Goal: Task Accomplishment & Management: Complete application form

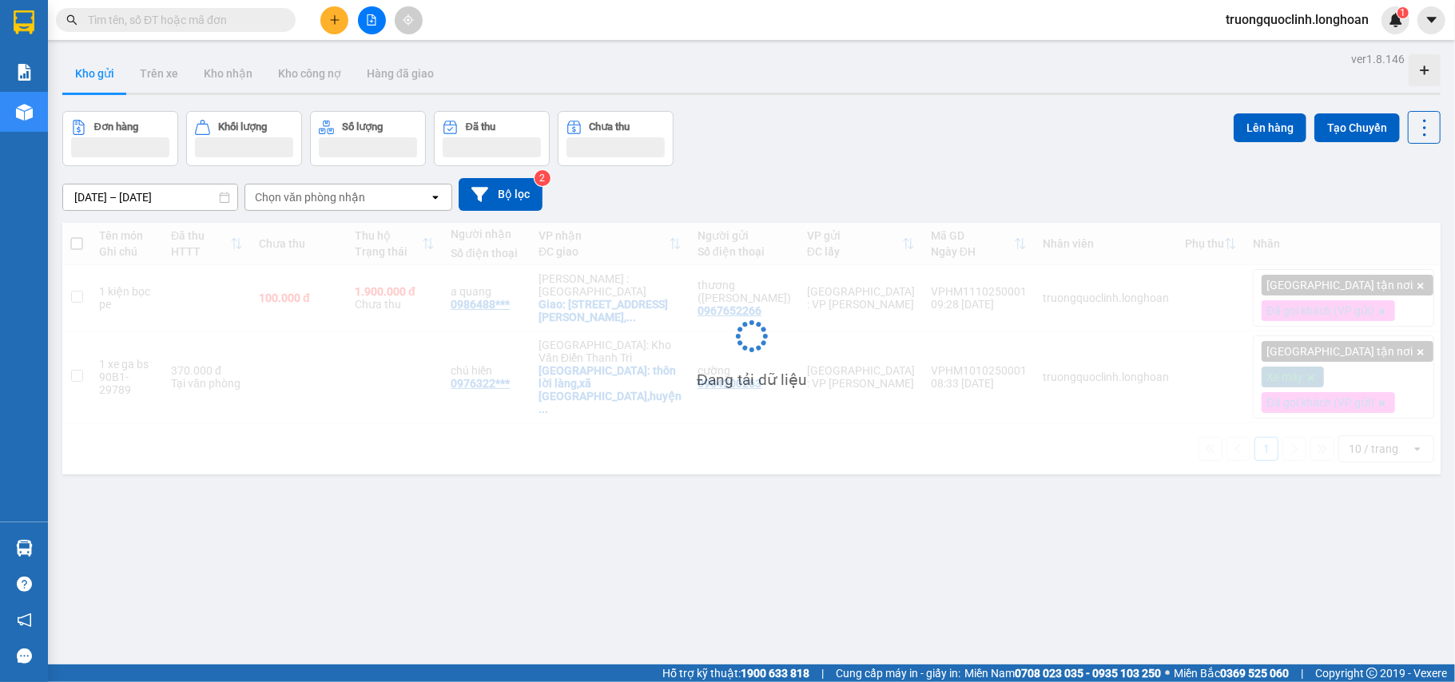
click at [225, 26] on span at bounding box center [176, 20] width 240 height 24
click at [225, 26] on input "text" at bounding box center [182, 20] width 189 height 18
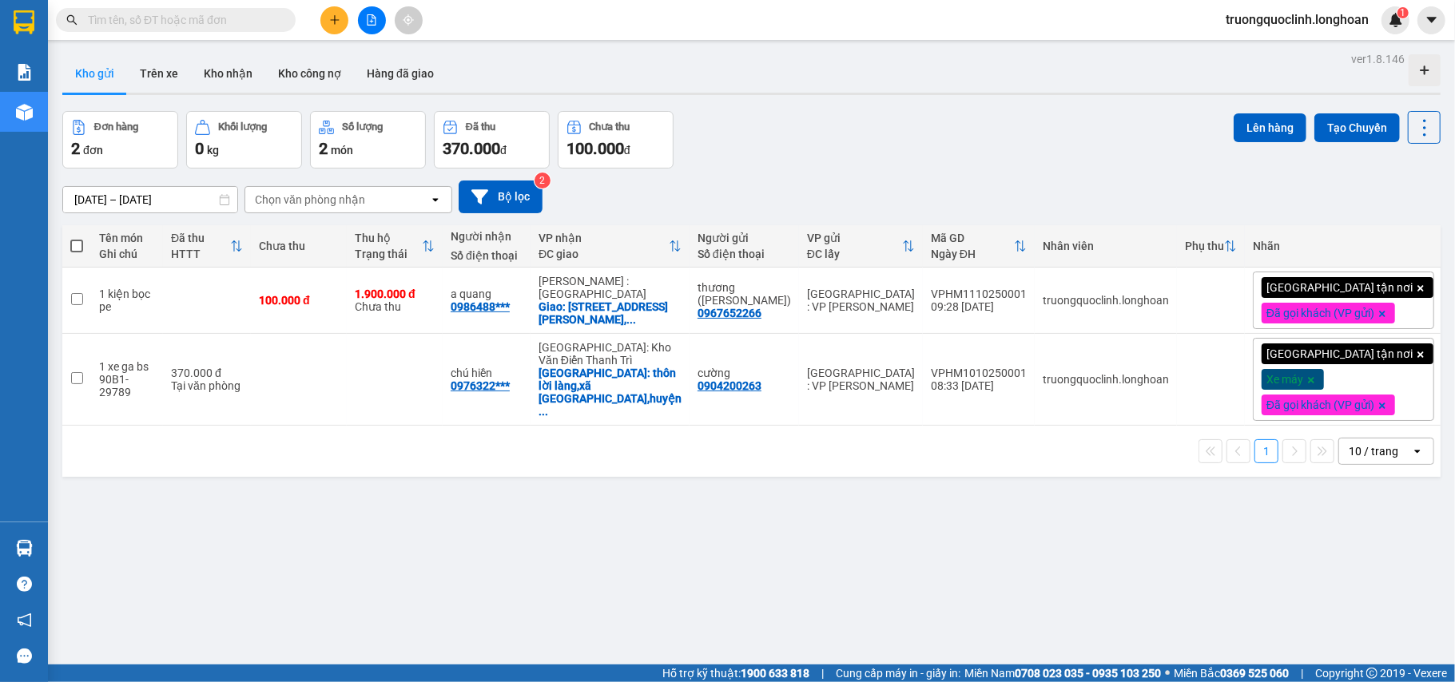
paste input "0703558686"
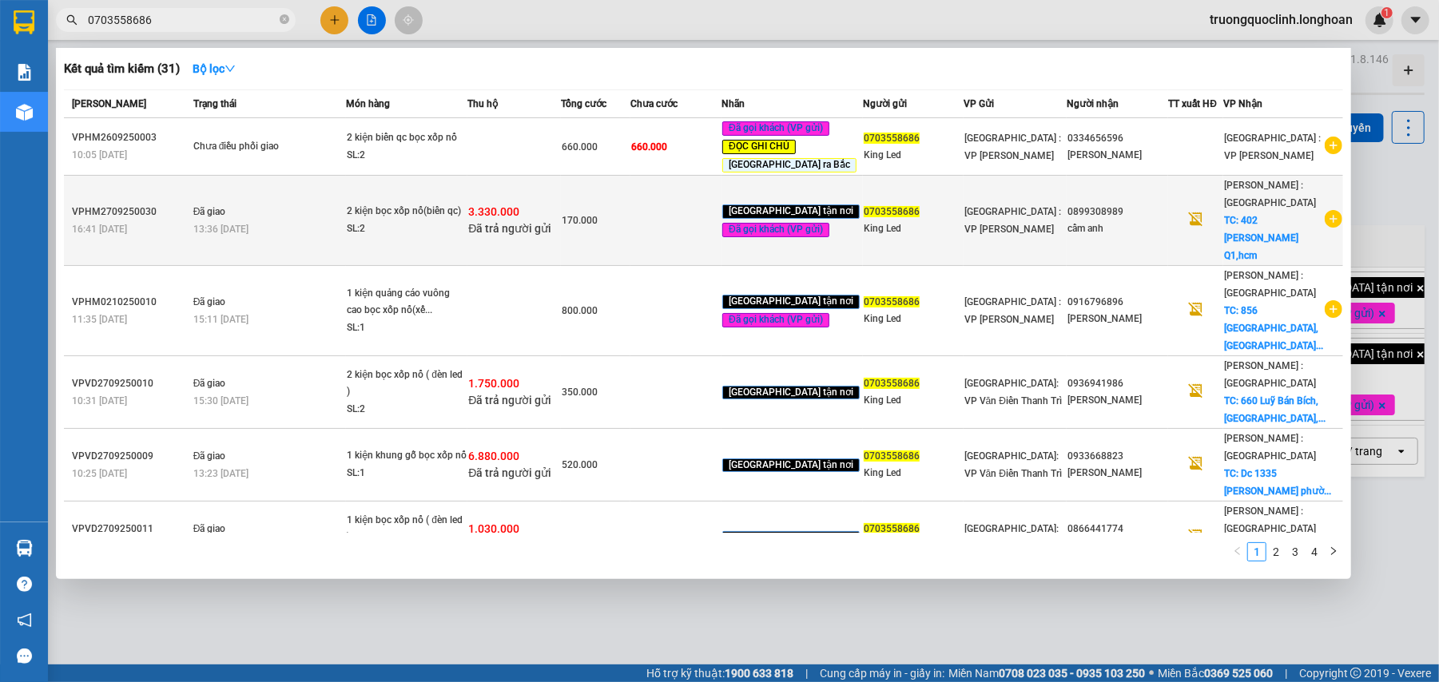
type input "0703558686"
click at [449, 227] on div "SL: 2" at bounding box center [407, 230] width 120 height 18
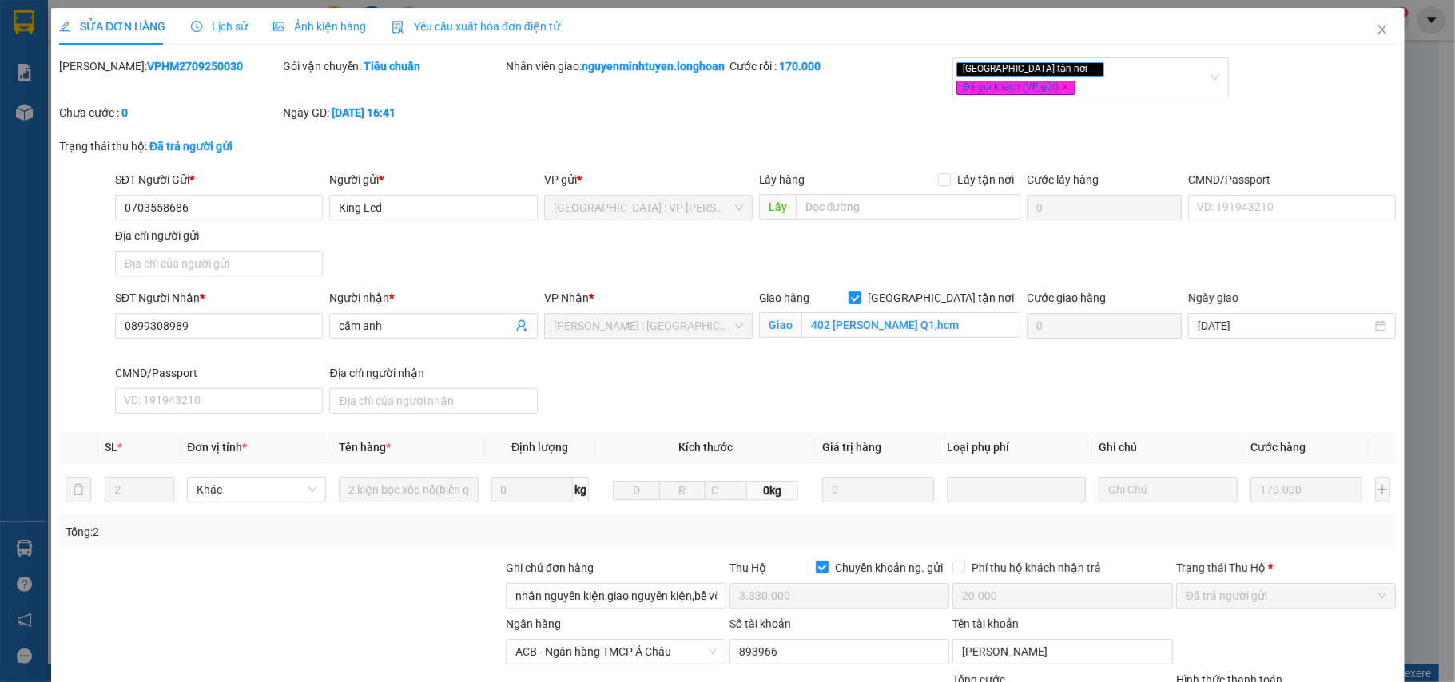
type input "0703558686"
type input "King Led"
type input "0899308989"
type input "cẩm anh"
checkbox input "true"
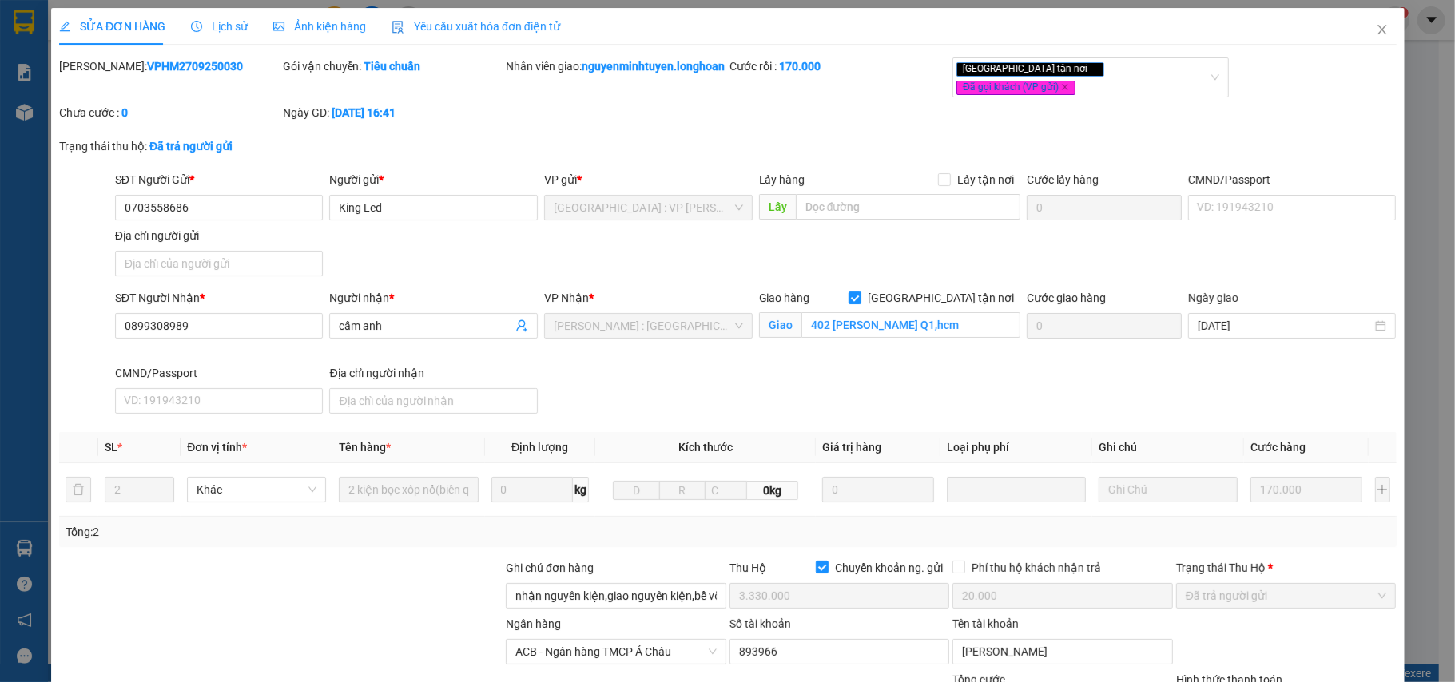
type input "402 [PERSON_NAME] Q1,hcm"
type input "nhận nguyên kiện,giao nguyên kiện,bể vỡ k đền"
checkbox input "true"
type input "3.330.000"
type input "20.000"
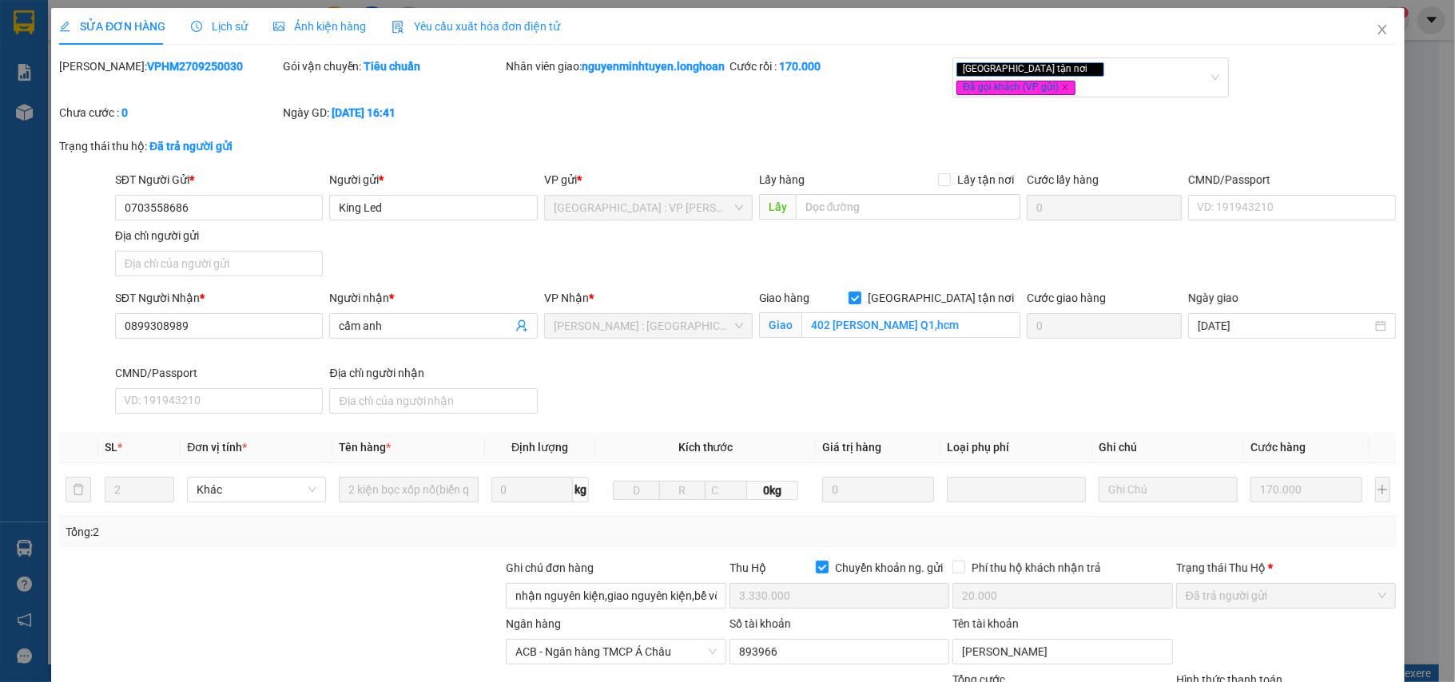
type input "170.000"
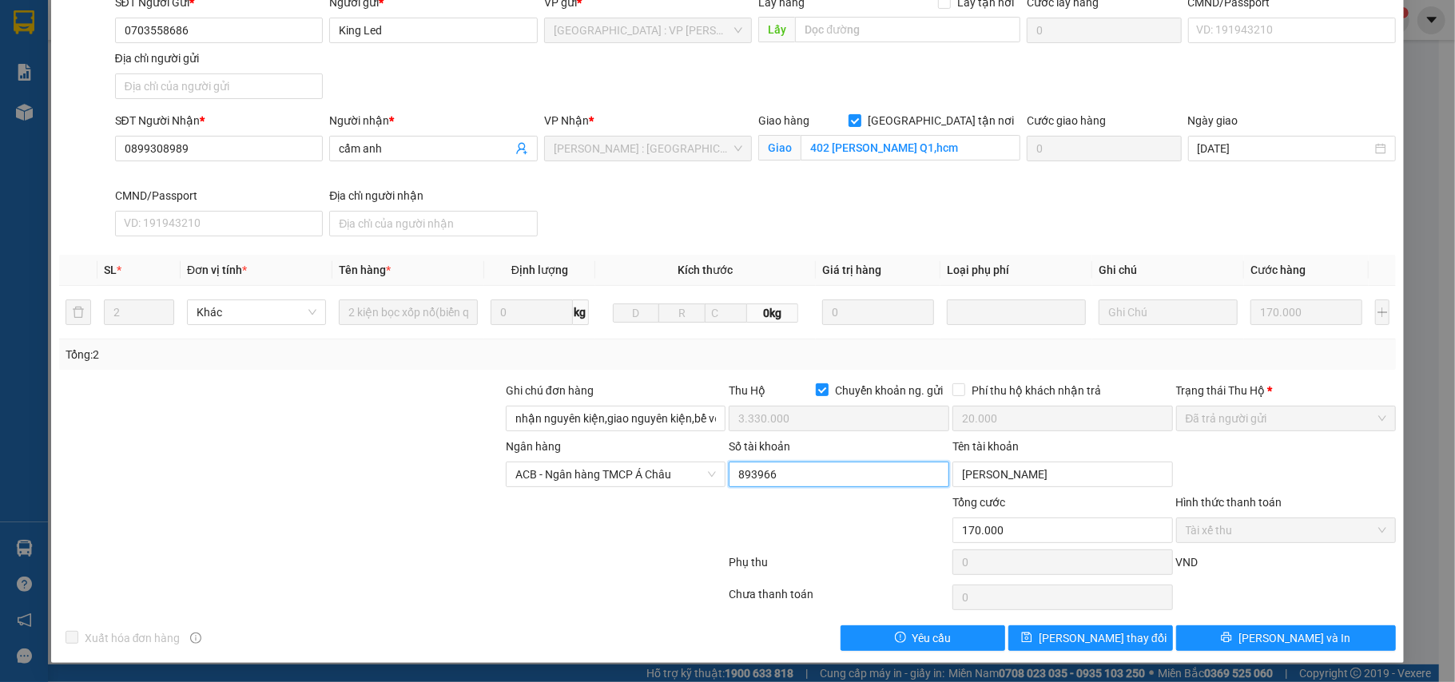
click at [823, 465] on input "893966" at bounding box center [839, 475] width 221 height 26
click at [1065, 475] on input "[PERSON_NAME]" at bounding box center [1062, 475] width 221 height 26
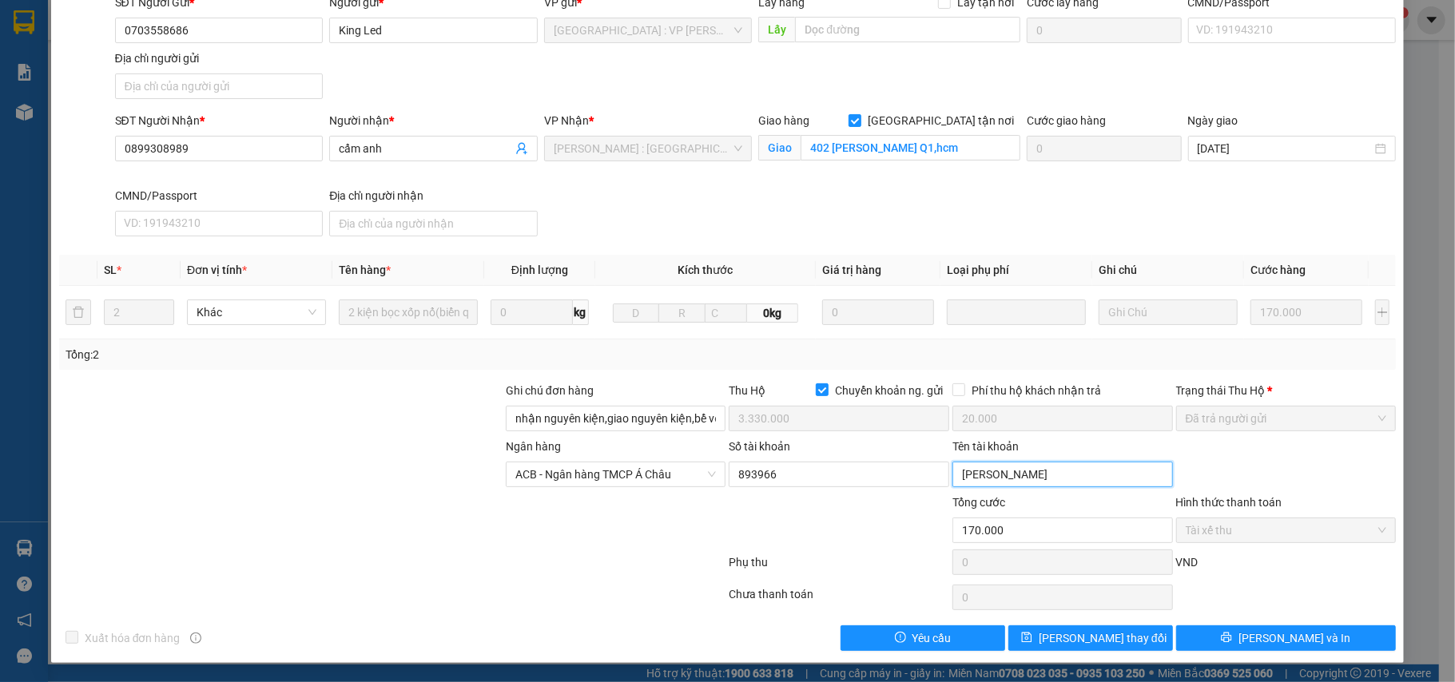
scroll to position [0, 0]
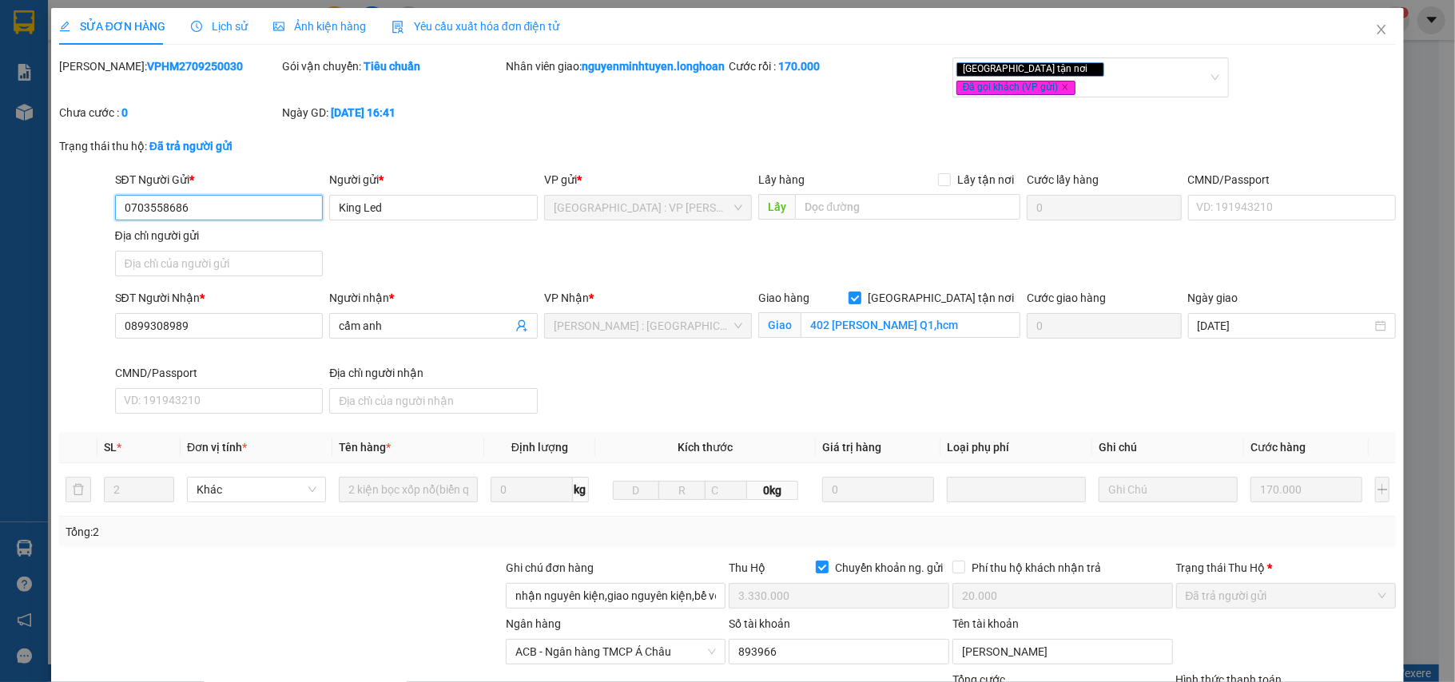
click at [235, 209] on input "0703558686" at bounding box center [219, 208] width 209 height 26
click at [1375, 32] on icon "close" at bounding box center [1381, 29] width 13 height 13
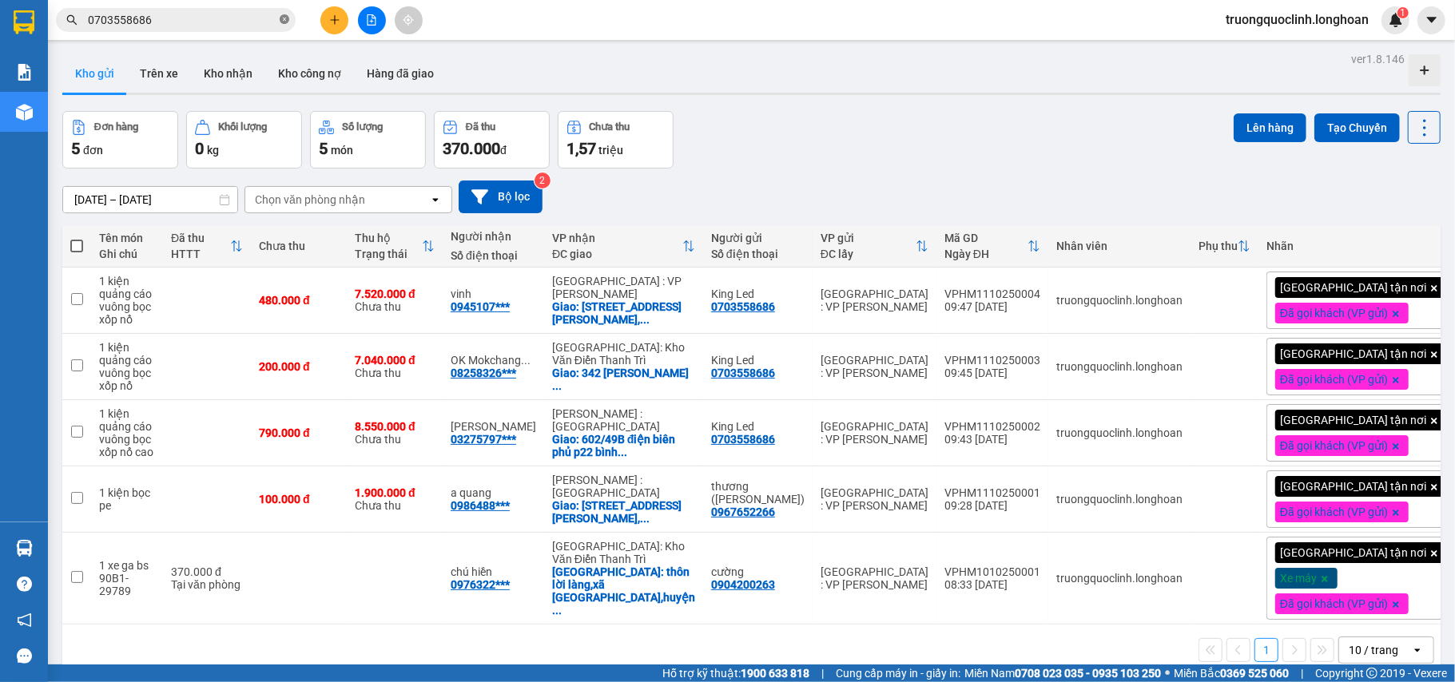
click at [285, 20] on icon "close-circle" at bounding box center [285, 19] width 10 height 10
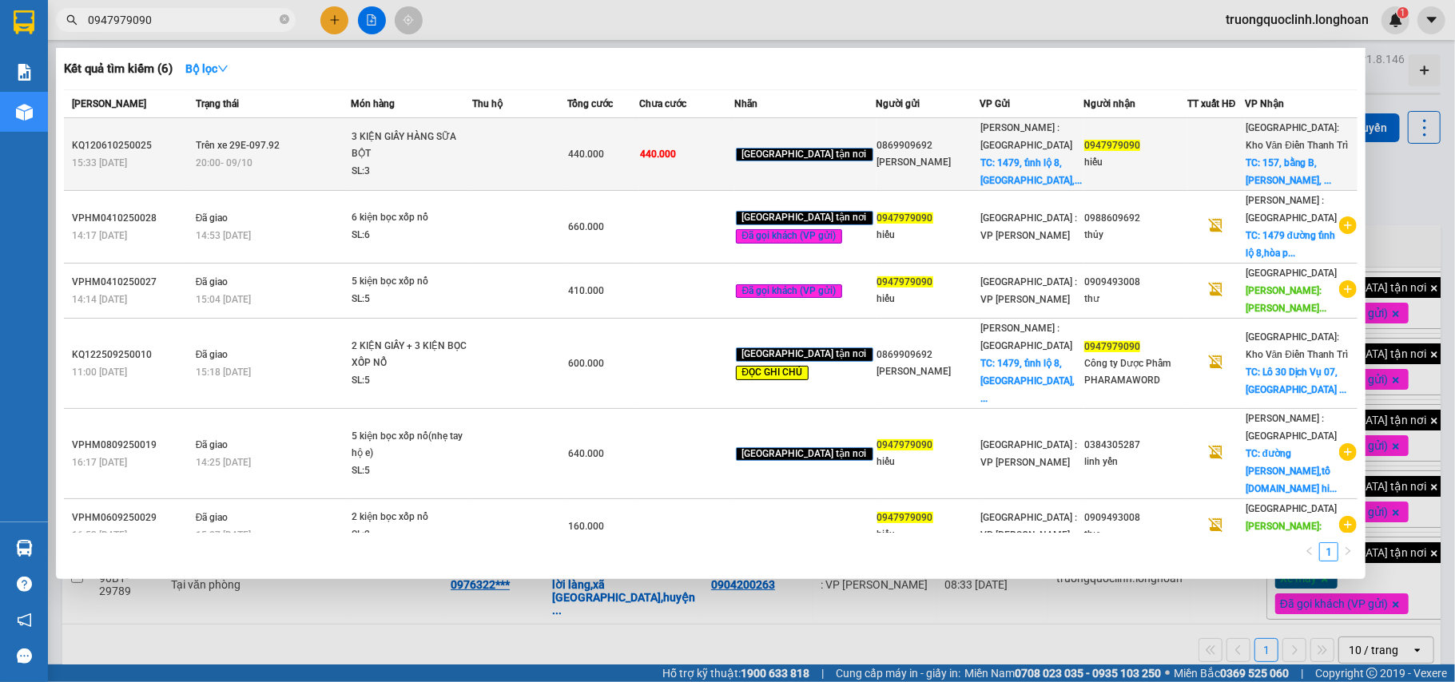
type input "0947979090"
click at [936, 148] on div "0869909692" at bounding box center [928, 145] width 102 height 17
click at [909, 154] on div "[PERSON_NAME]" at bounding box center [928, 162] width 102 height 17
click at [534, 155] on td at bounding box center [519, 154] width 95 height 73
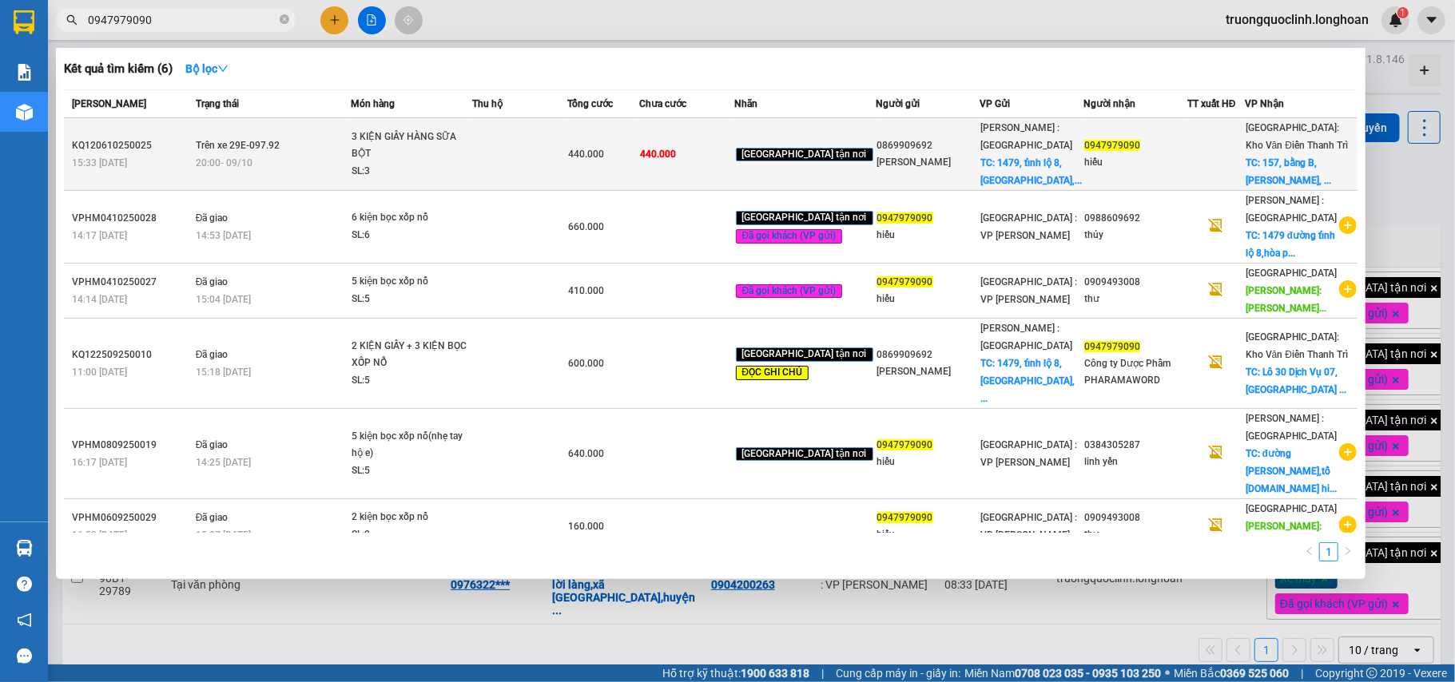
click at [534, 155] on td at bounding box center [519, 154] width 95 height 73
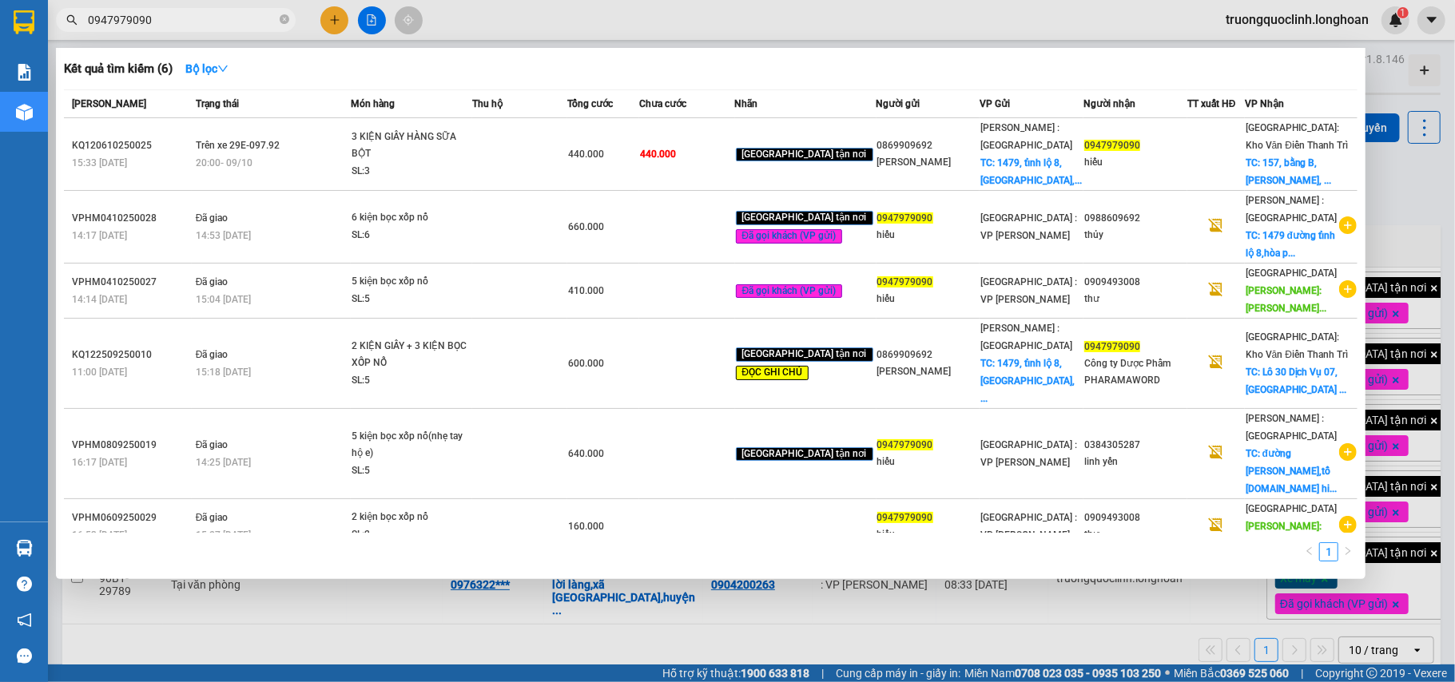
click at [503, 587] on div at bounding box center [727, 341] width 1455 height 682
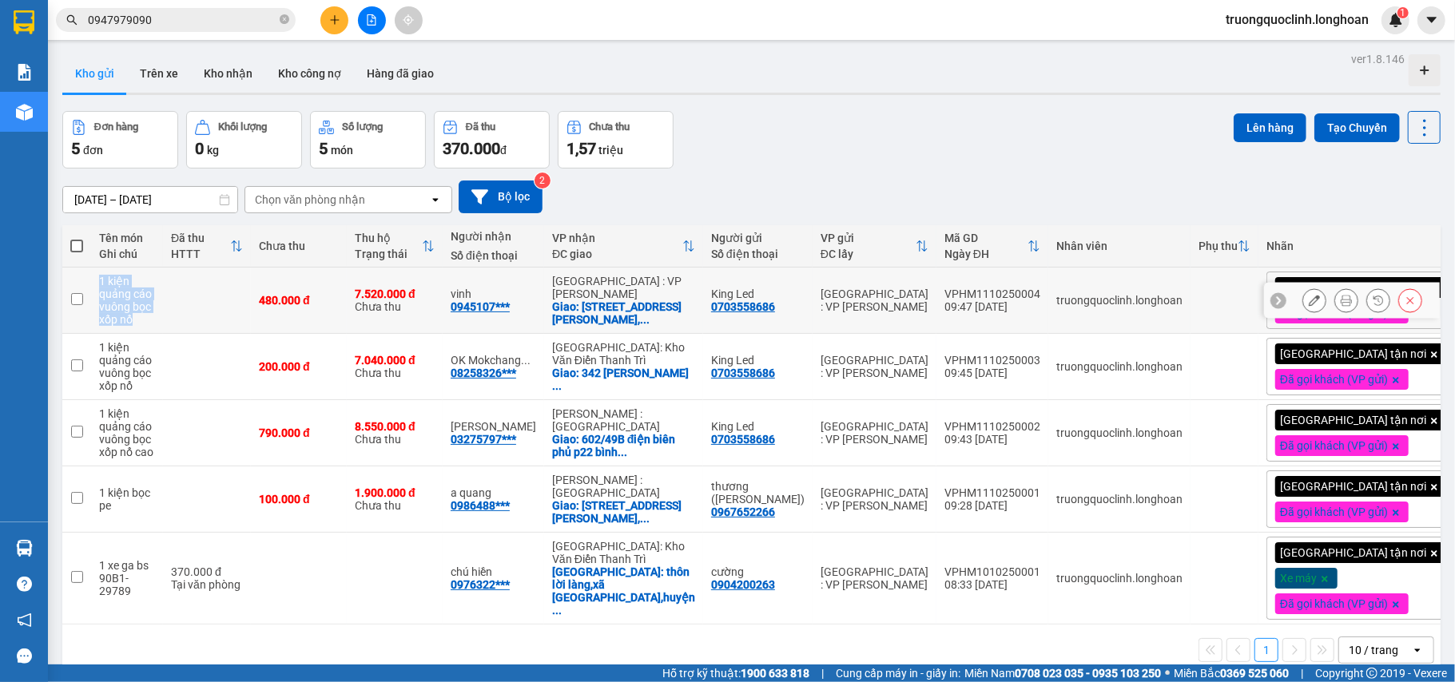
drag, startPoint x: 161, startPoint y: 320, endPoint x: 101, endPoint y: 286, distance: 69.4
click at [101, 286] on div "1 kiện quảng cáo vuông bọc xốp nổ" at bounding box center [127, 300] width 56 height 51
checkbox input "true"
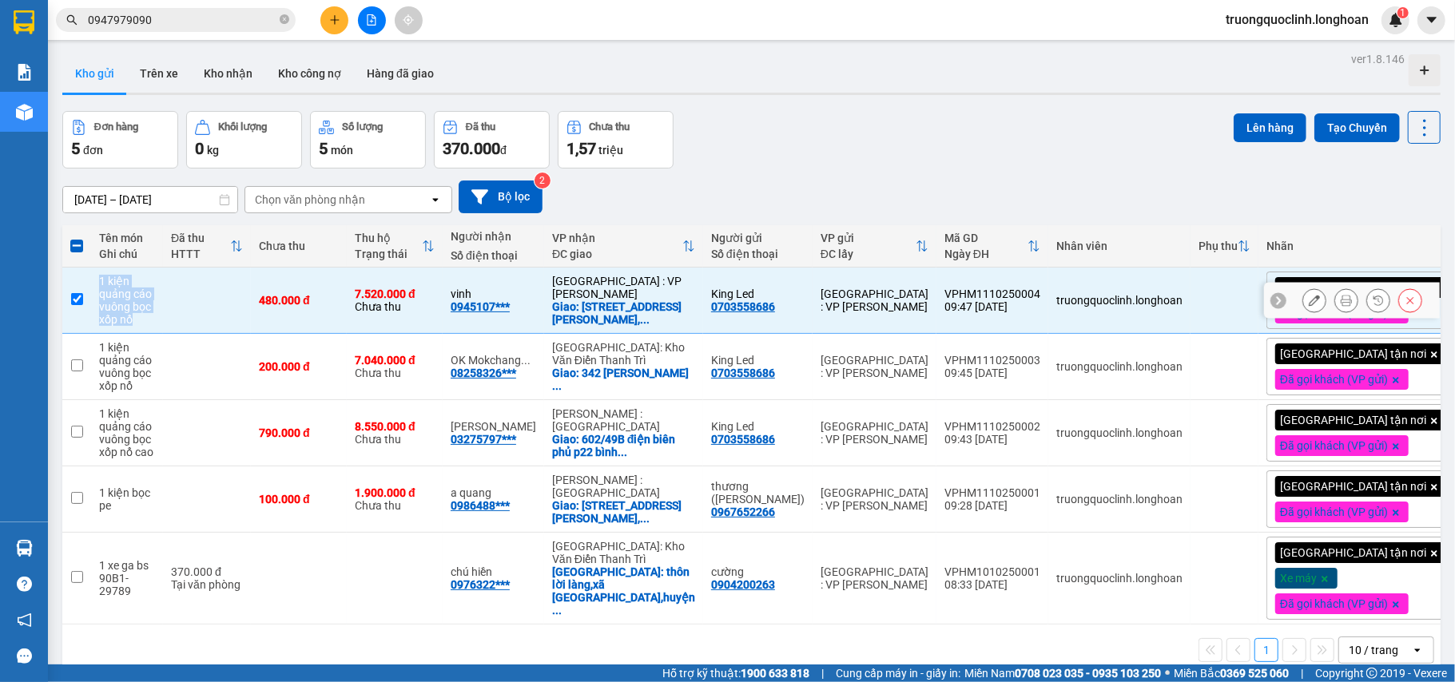
copy div "1 kiện quảng cáo vuông bọc xốp nổ"
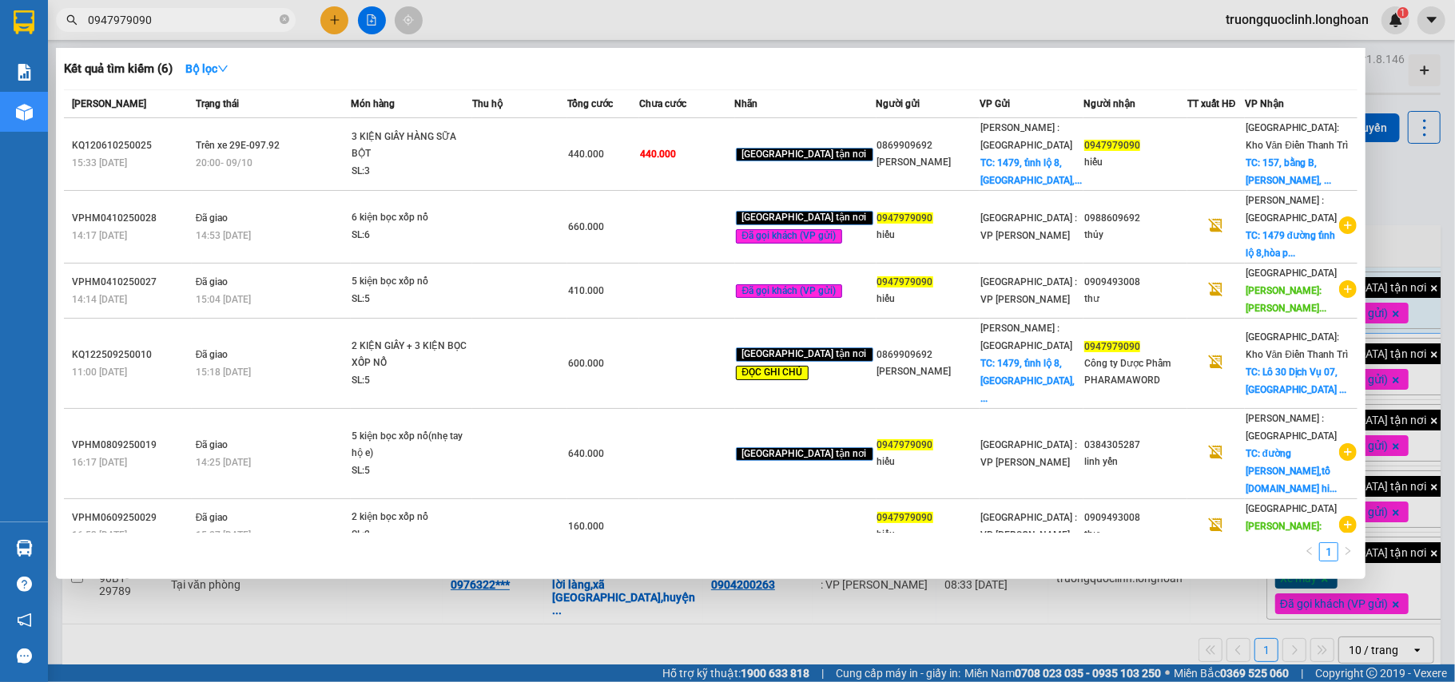
click at [228, 20] on input "0947979090" at bounding box center [182, 20] width 189 height 18
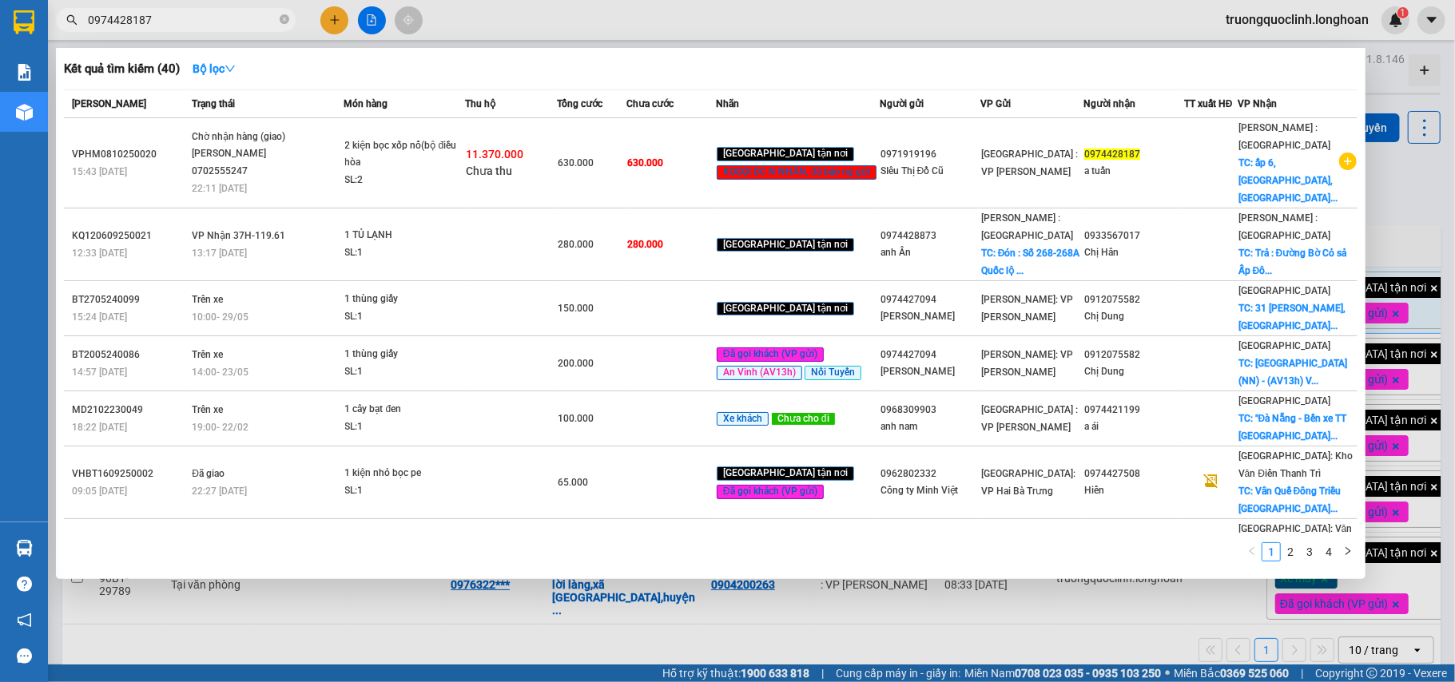
type input "0974428187"
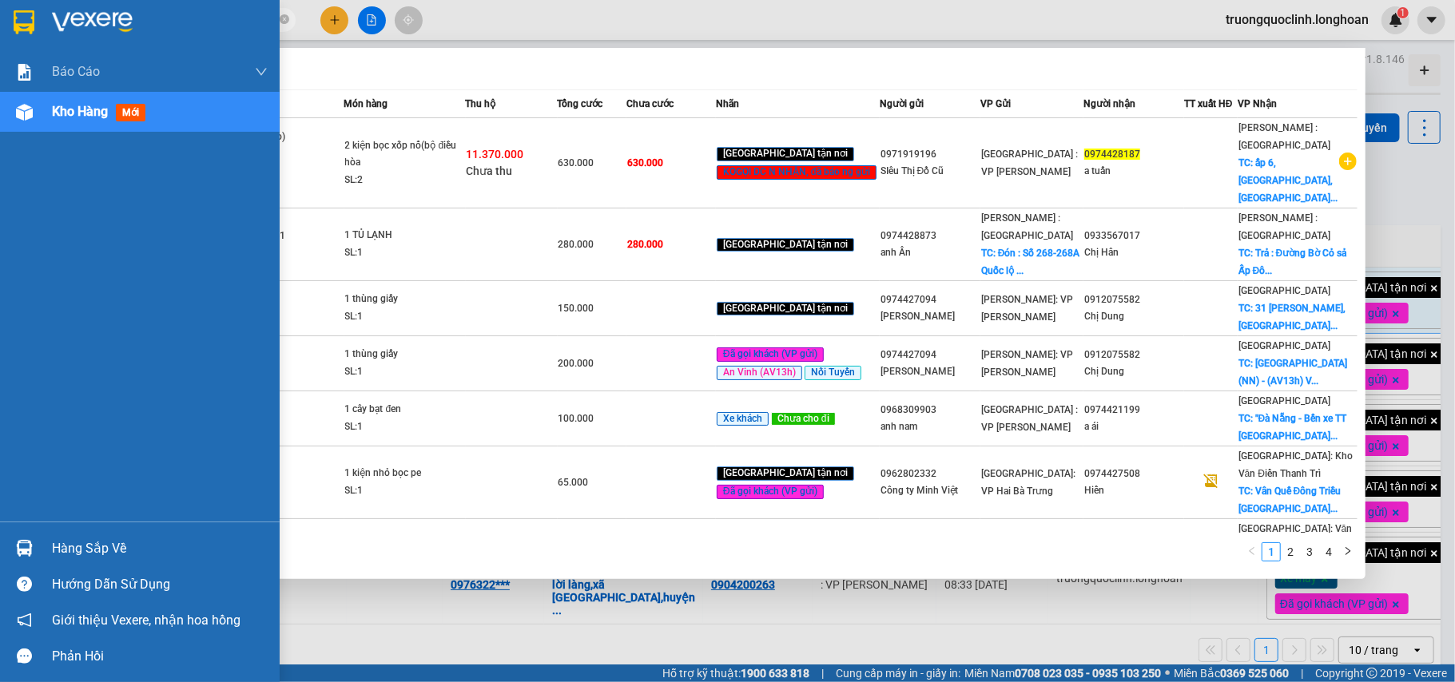
click at [8, 186] on div "Báo cáo 1. Báo cáo nộp tiền các vp 3. Doanh Thu theo VP Gửi (mới) 9. Thống kê đ…" at bounding box center [140, 287] width 280 height 470
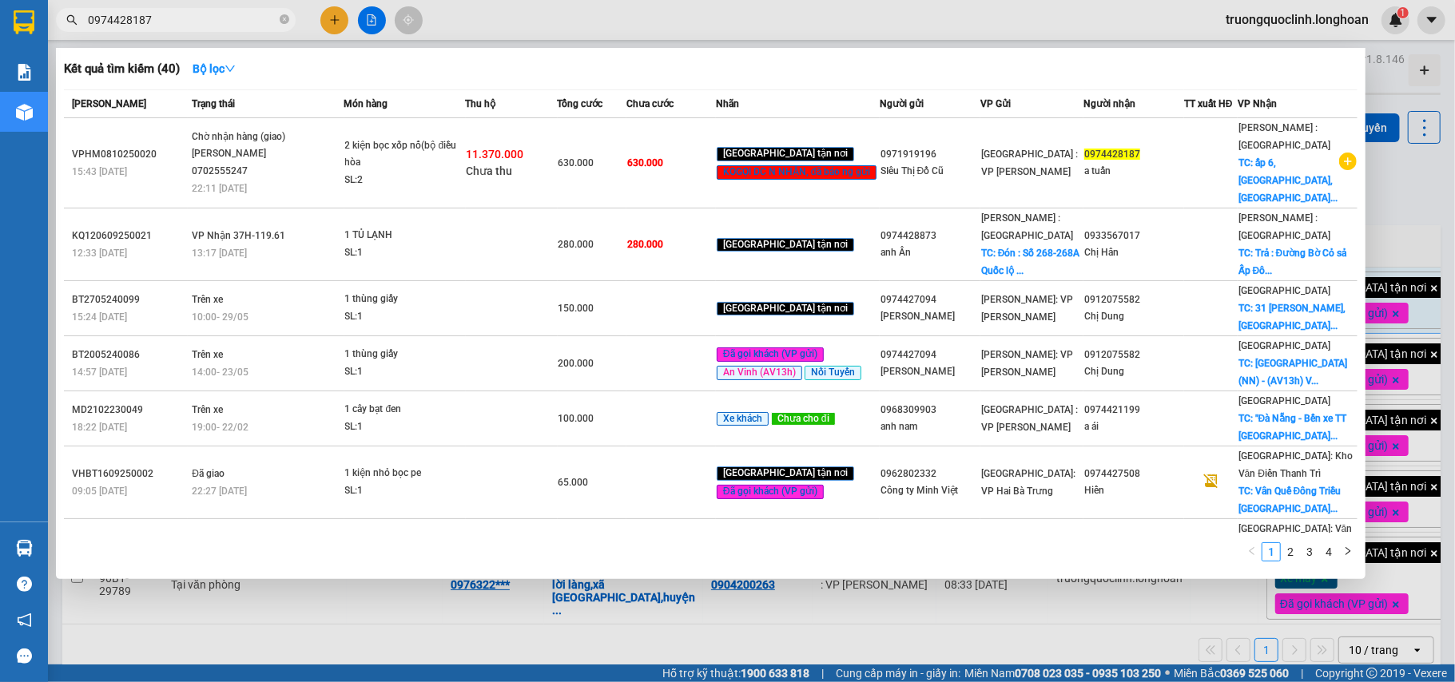
click at [506, 607] on div at bounding box center [727, 341] width 1455 height 682
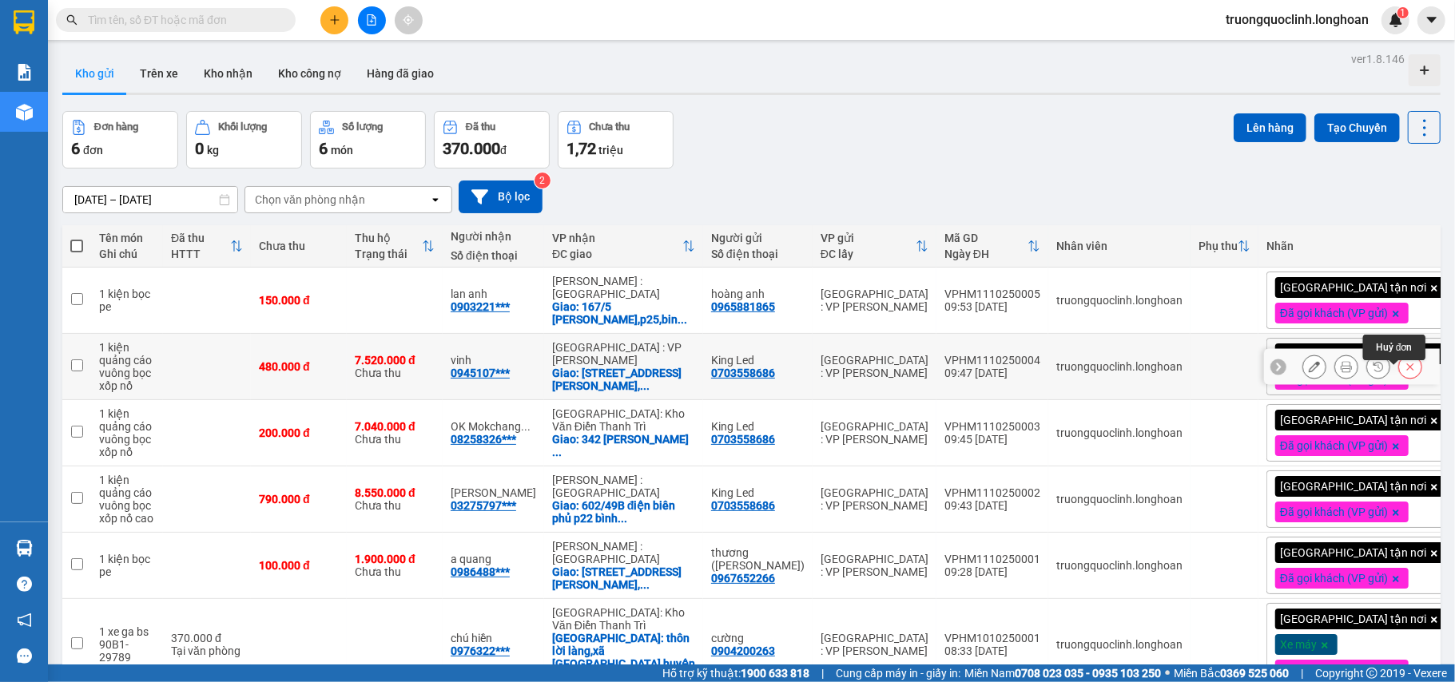
click at [1405, 372] on icon at bounding box center [1410, 366] width 11 height 11
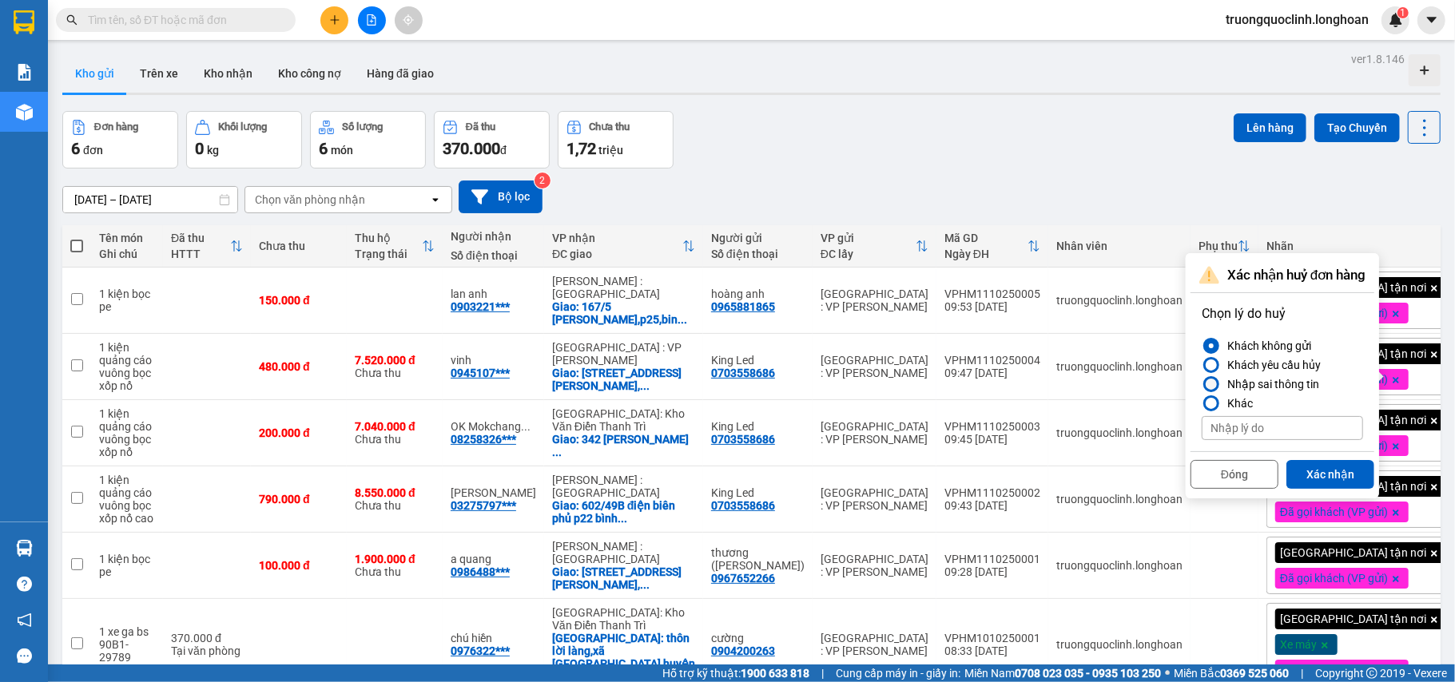
click at [1262, 378] on div "Nhập sai thông tin" at bounding box center [1270, 384] width 98 height 19
click at [1202, 384] on input "Nhập sai thông tin" at bounding box center [1202, 384] width 0 height 0
click at [1278, 347] on div "Khách không gửi" at bounding box center [1266, 345] width 90 height 19
click at [1202, 346] on input "Khách không gửi" at bounding box center [1202, 346] width 0 height 0
click at [1323, 476] on button "Xác nhận" at bounding box center [1330, 474] width 88 height 29
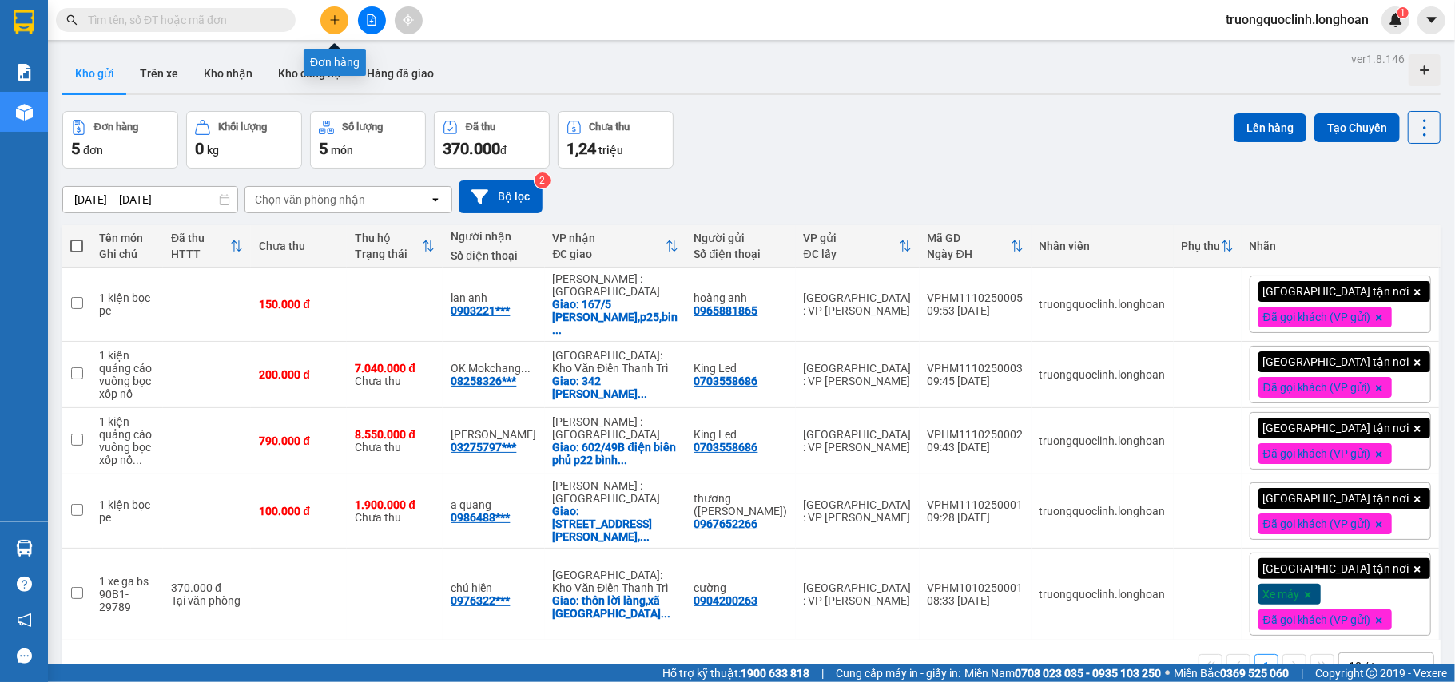
click at [330, 20] on icon "plus" at bounding box center [334, 19] width 11 height 11
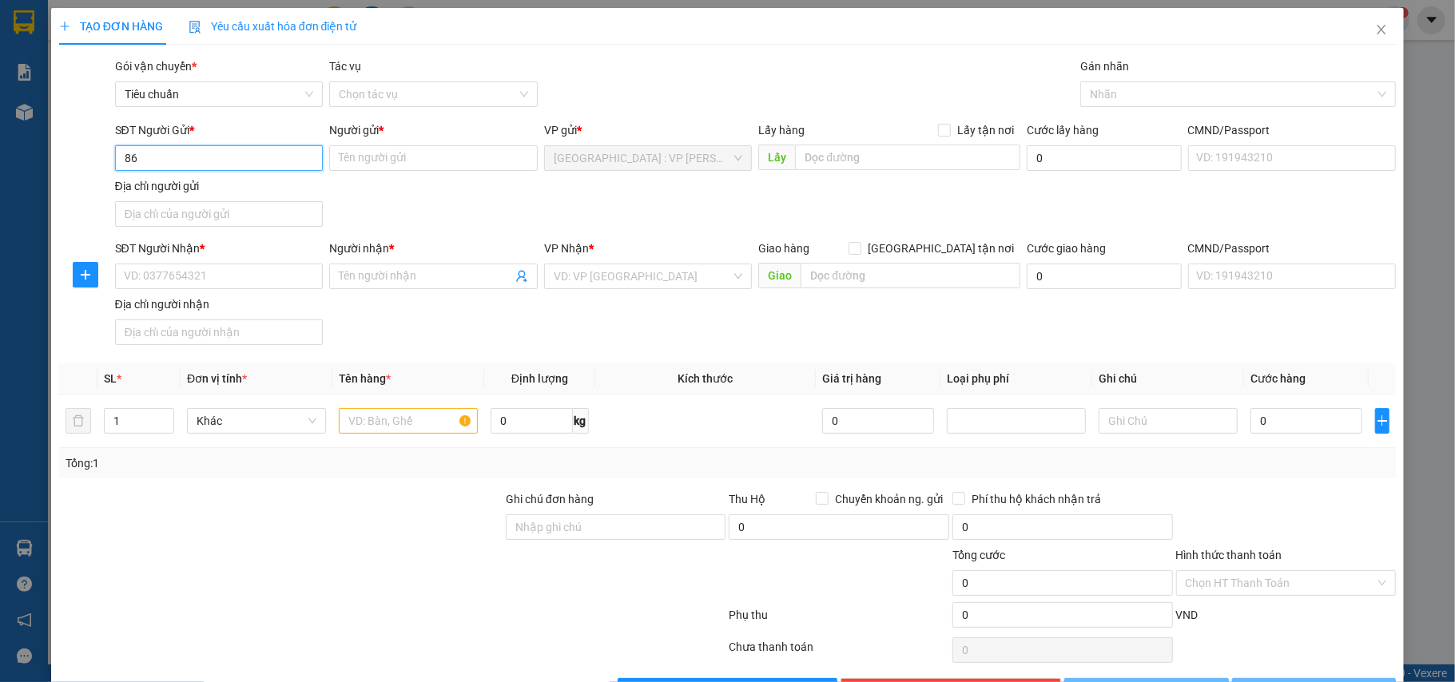
type input "8"
click at [199, 186] on div "0868109380 - anh Tuấn" at bounding box center [216, 191] width 187 height 18
type input "0868109380"
type input "anh Tuấn"
checkbox input "true"
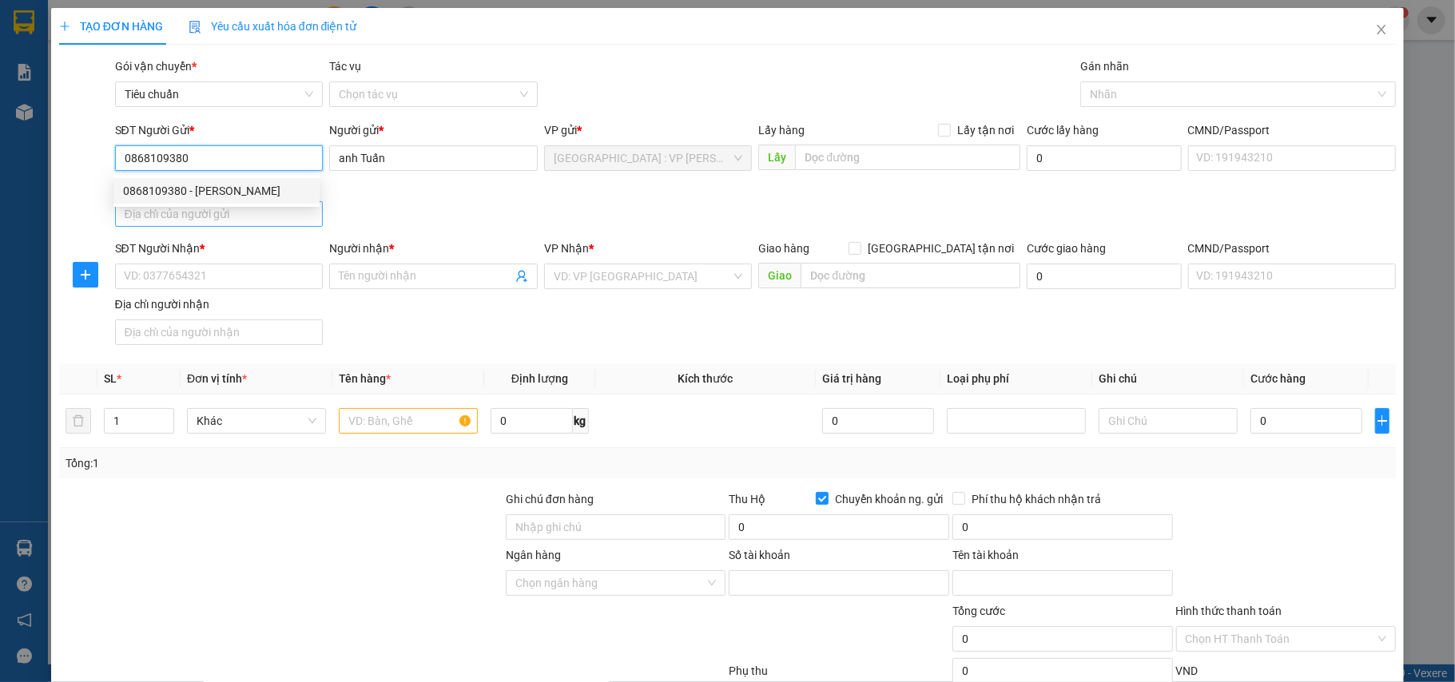
type input "012216990"
type input "nguyen van tuan"
type input "0868109380"
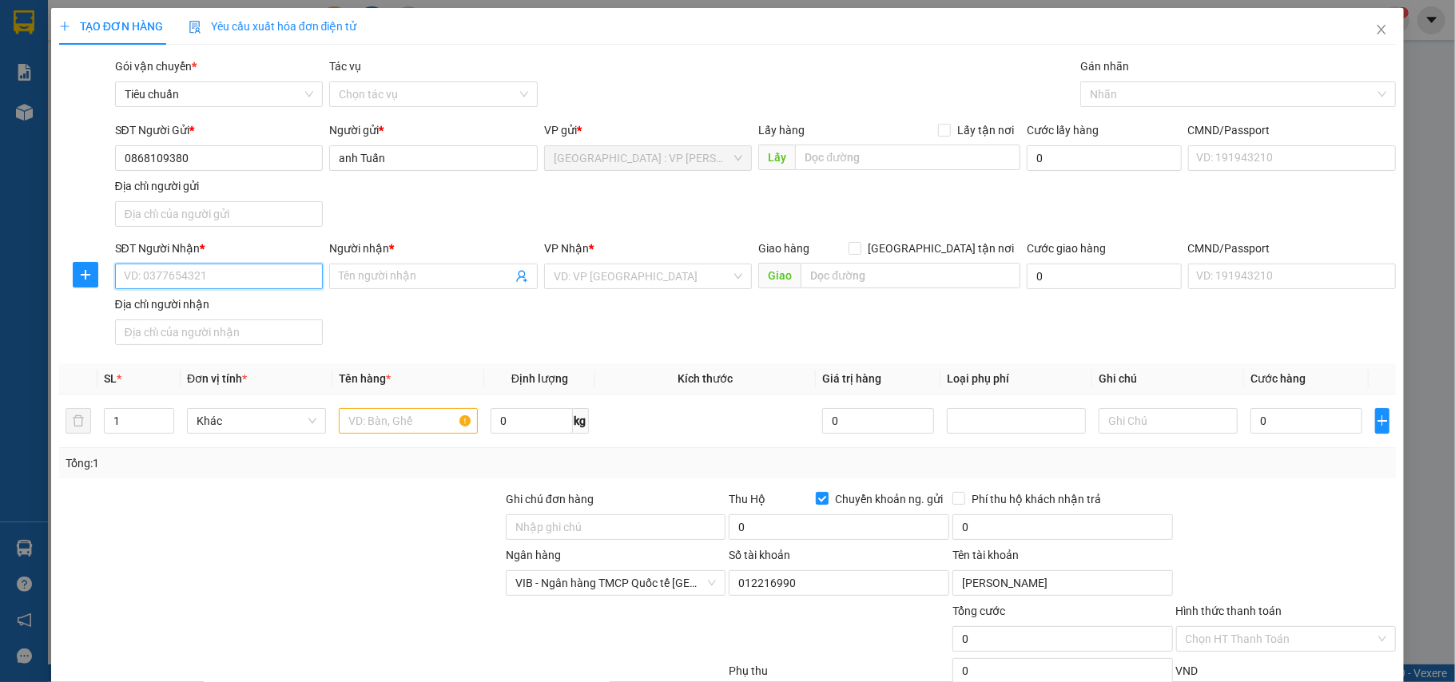
click at [253, 281] on input "SĐT Người Nhận *" at bounding box center [219, 277] width 209 height 26
type input "0908166053"
click at [382, 284] on input "Người nhận *" at bounding box center [425, 277] width 173 height 18
type input "c thanh"
click at [844, 260] on div "Giao hàng Giao tận nơi" at bounding box center [889, 252] width 262 height 24
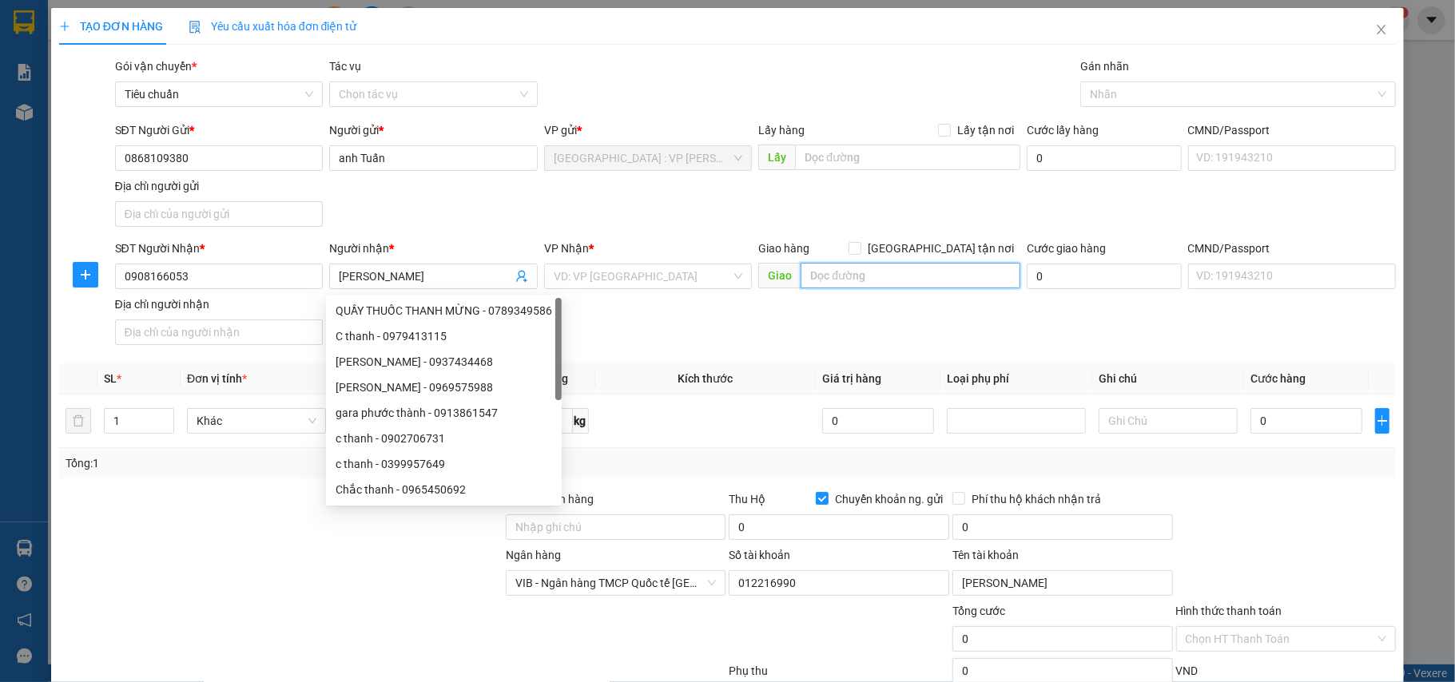
click at [849, 276] on input "text" at bounding box center [911, 276] width 220 height 26
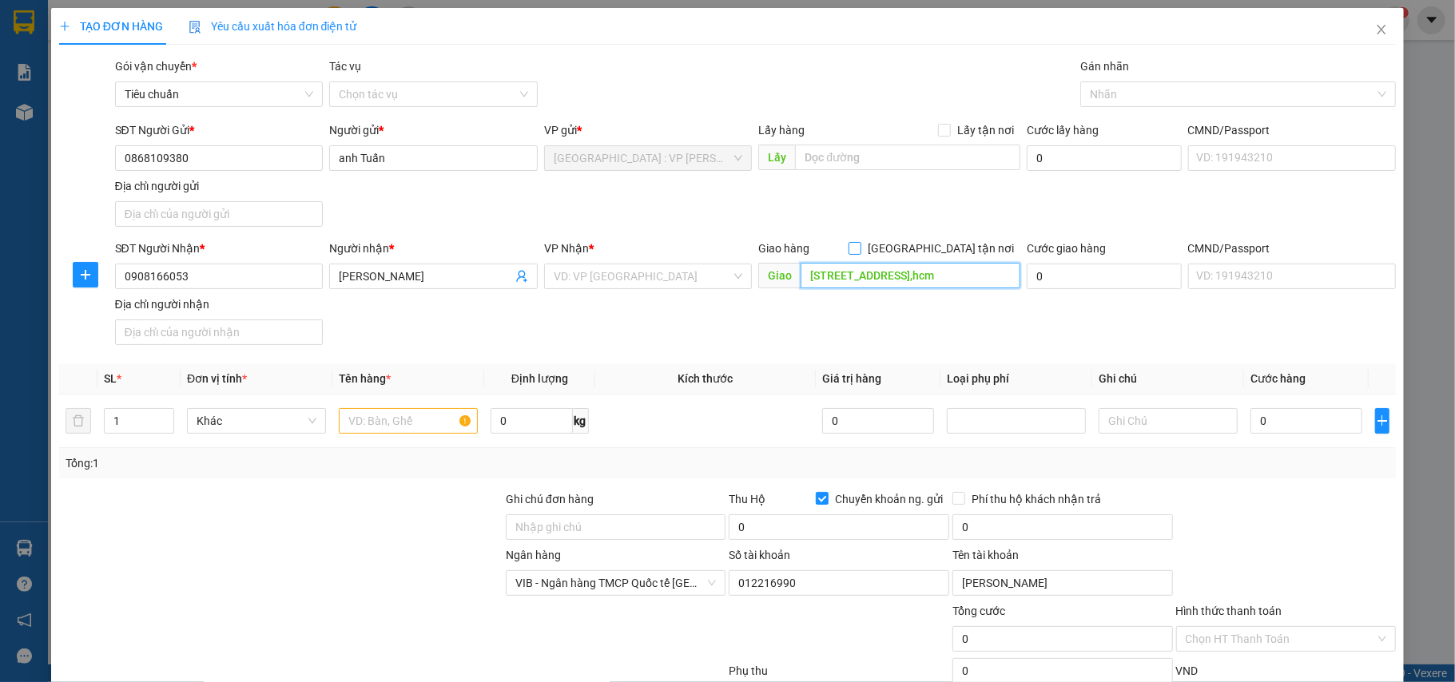
type input "183/26 bùi viện,quận 1,hcm"
drag, startPoint x: 925, startPoint y: 244, endPoint x: 980, endPoint y: 217, distance: 60.4
click at [860, 243] on input "[GEOGRAPHIC_DATA] tận nơi" at bounding box center [854, 247] width 11 height 11
checkbox input "true"
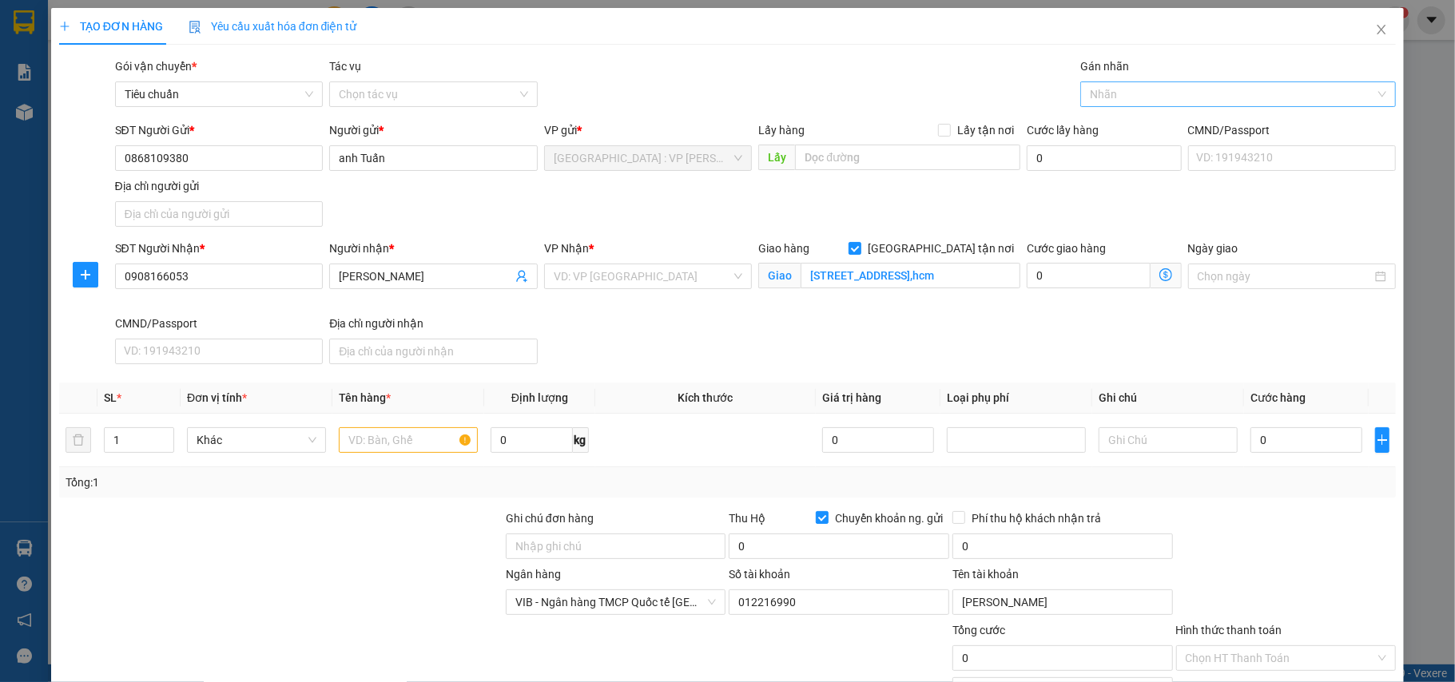
click at [1129, 91] on div at bounding box center [1230, 94] width 292 height 19
type input "gtn"
click at [1107, 122] on div "[GEOGRAPHIC_DATA] tận nơi" at bounding box center [1225, 127] width 293 height 18
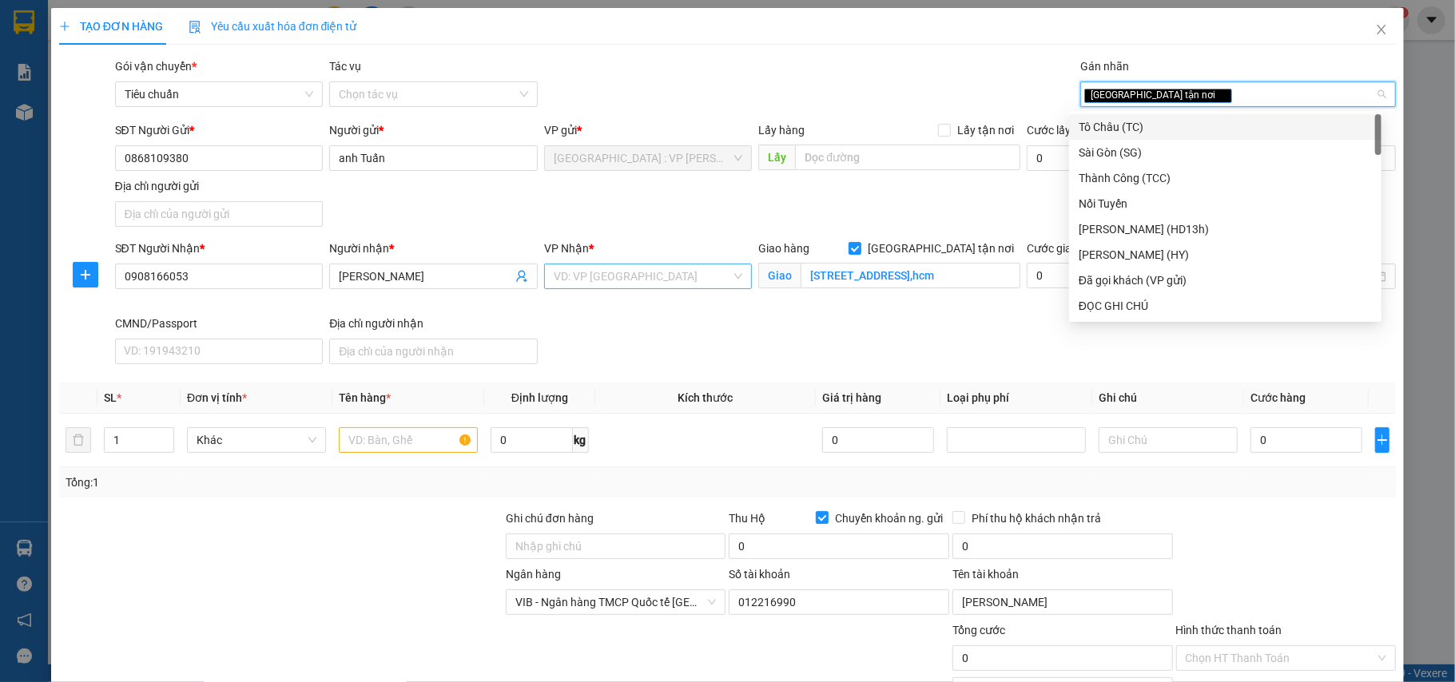
click at [688, 279] on input "search" at bounding box center [643, 276] width 178 height 24
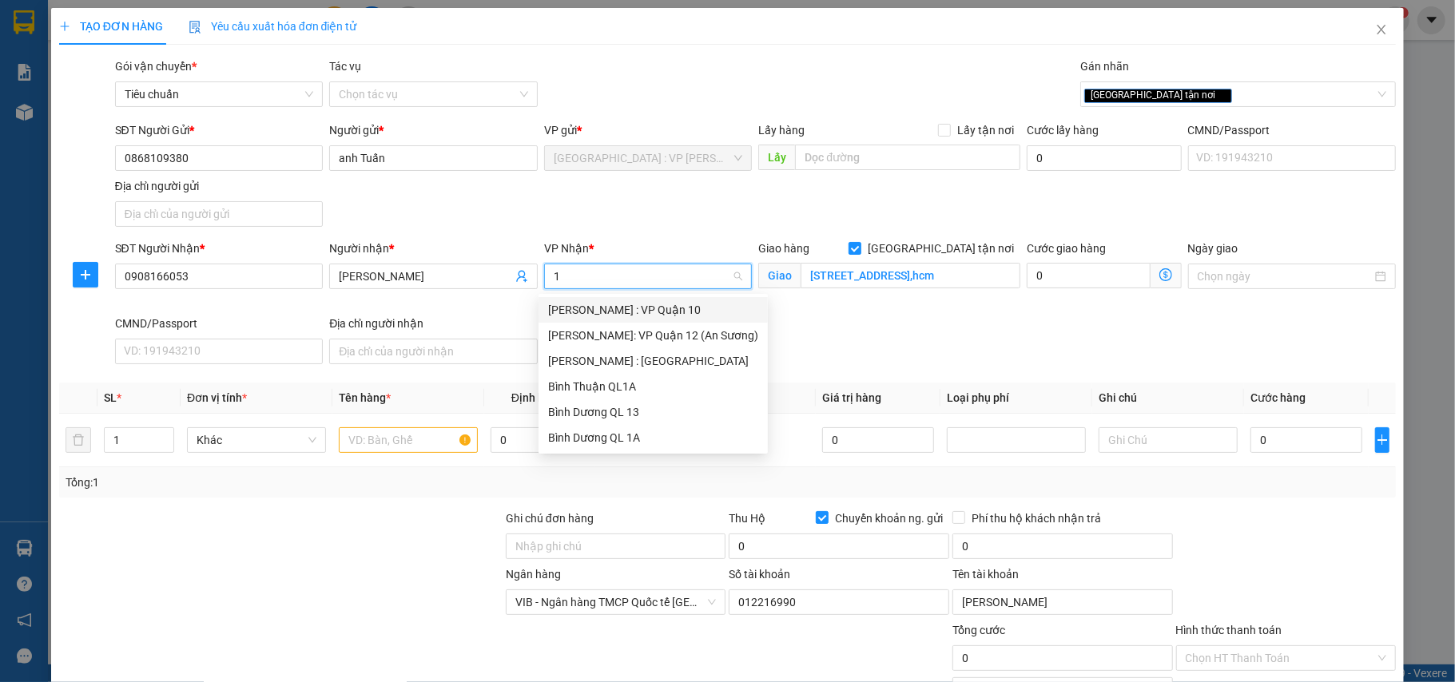
type input "12"
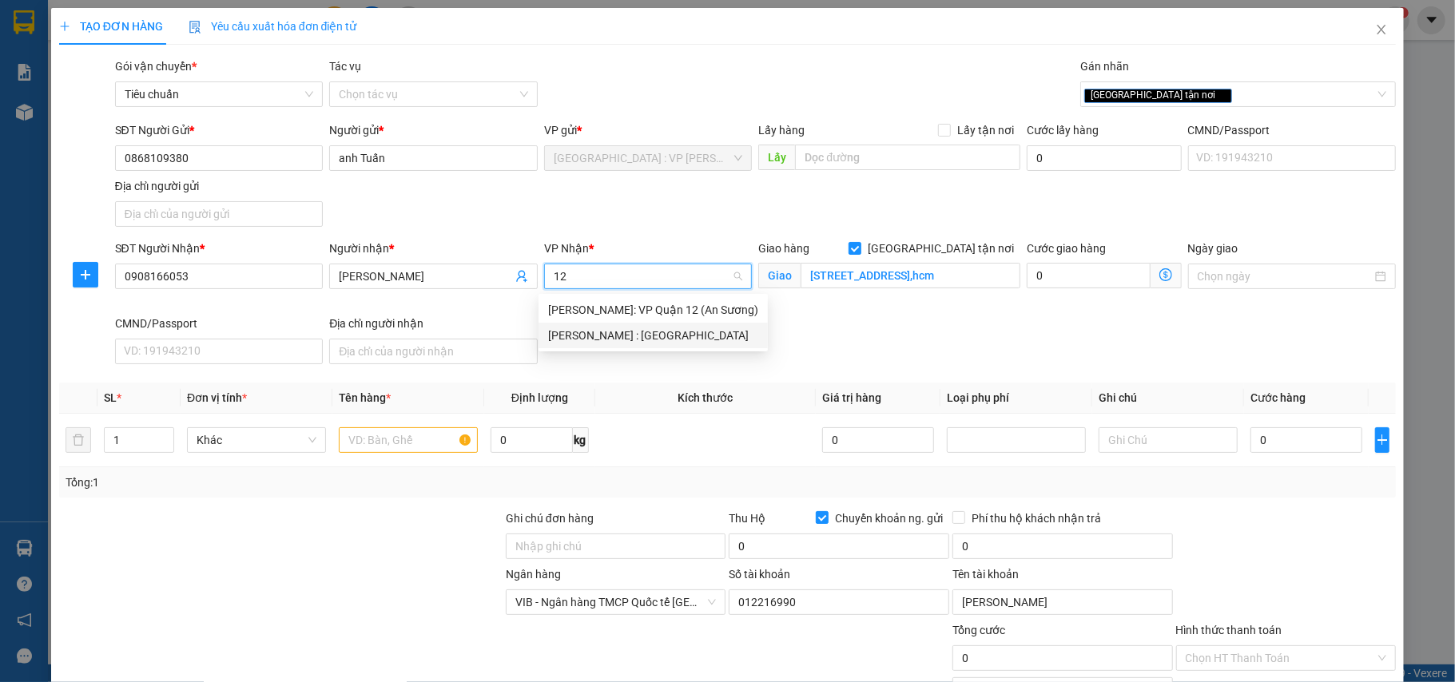
click at [657, 339] on div "[PERSON_NAME] : [GEOGRAPHIC_DATA]" at bounding box center [653, 336] width 210 height 18
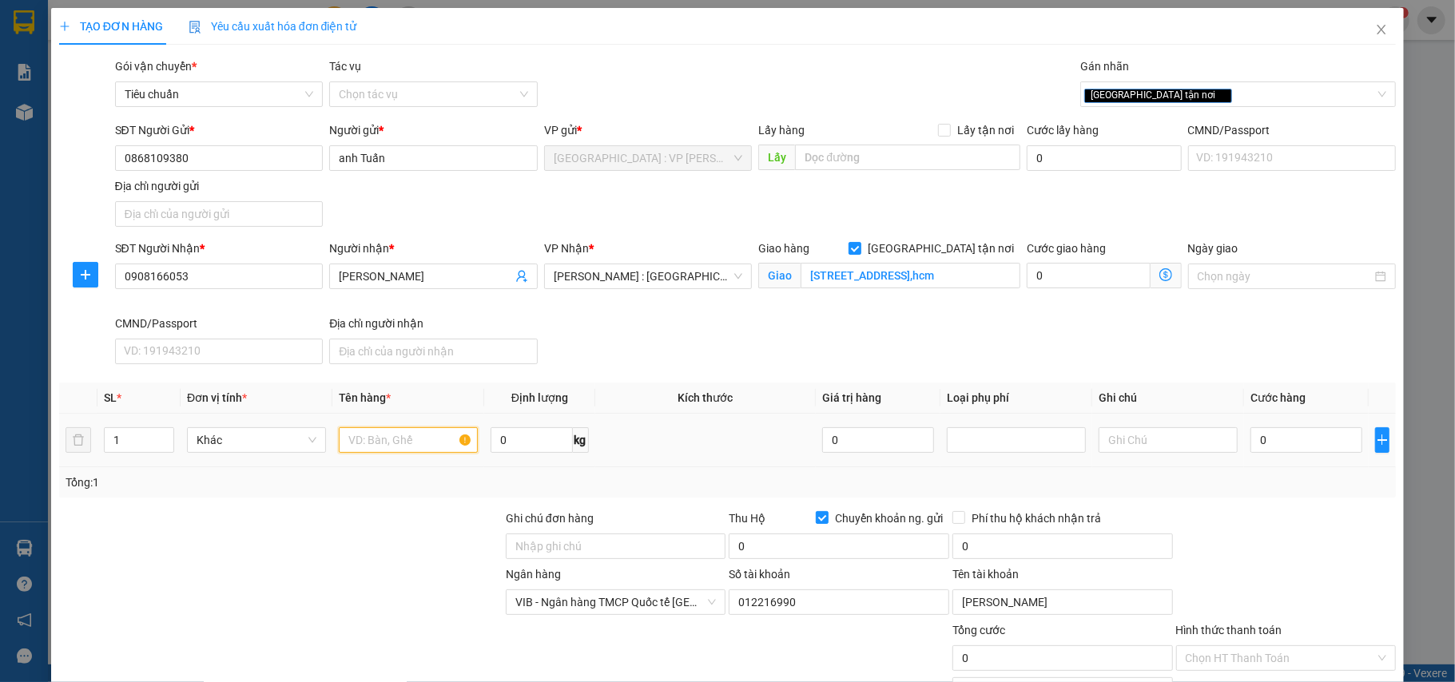
click at [419, 451] on input "text" at bounding box center [408, 440] width 139 height 26
type input "1 thùng xốp"
click at [1274, 442] on input "0" at bounding box center [1307, 440] width 112 height 26
type input "1"
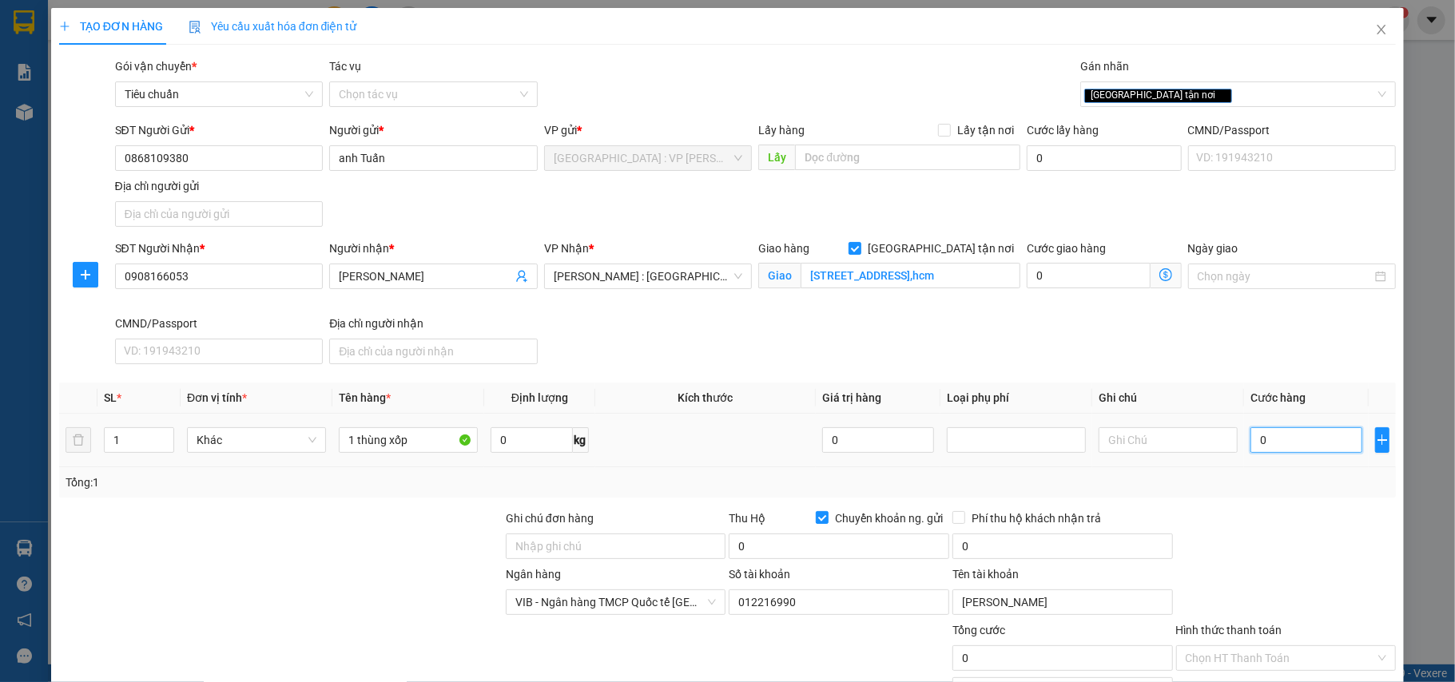
type input "1"
type input "13"
type input "130"
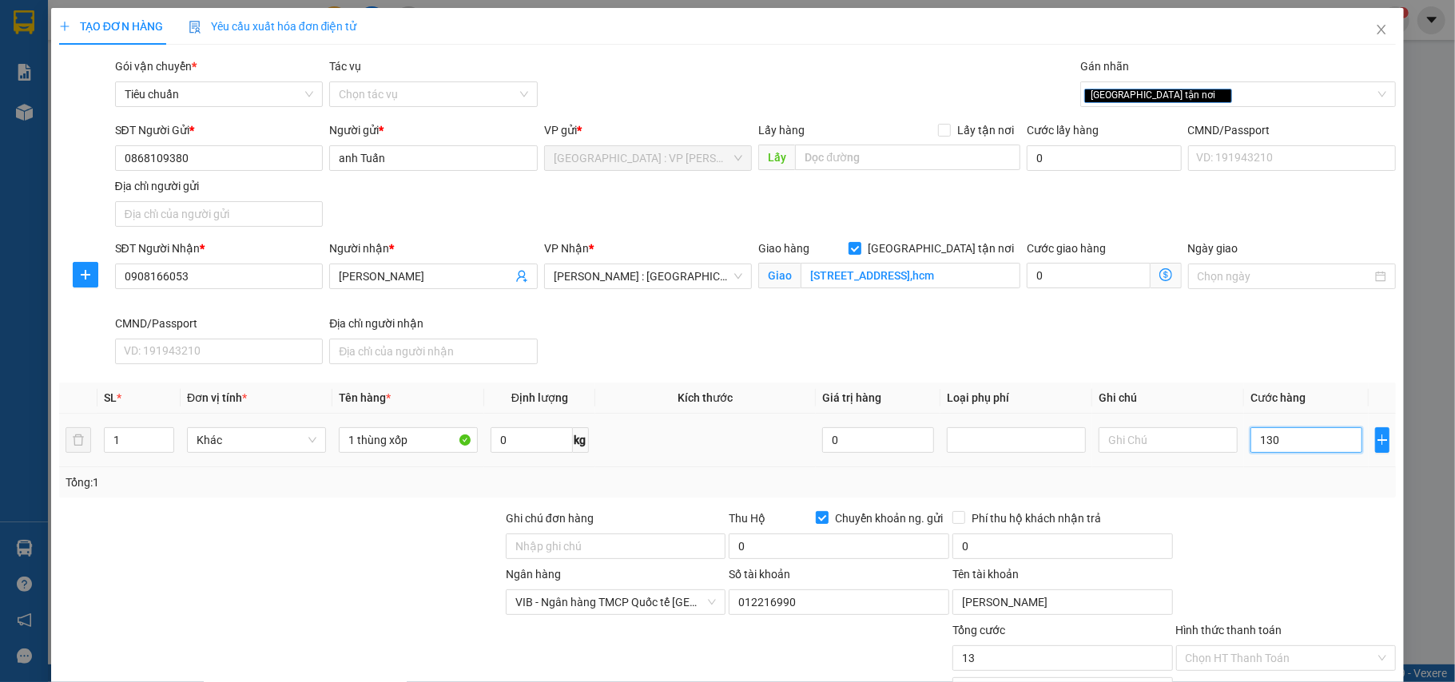
type input "130"
type input "1.300"
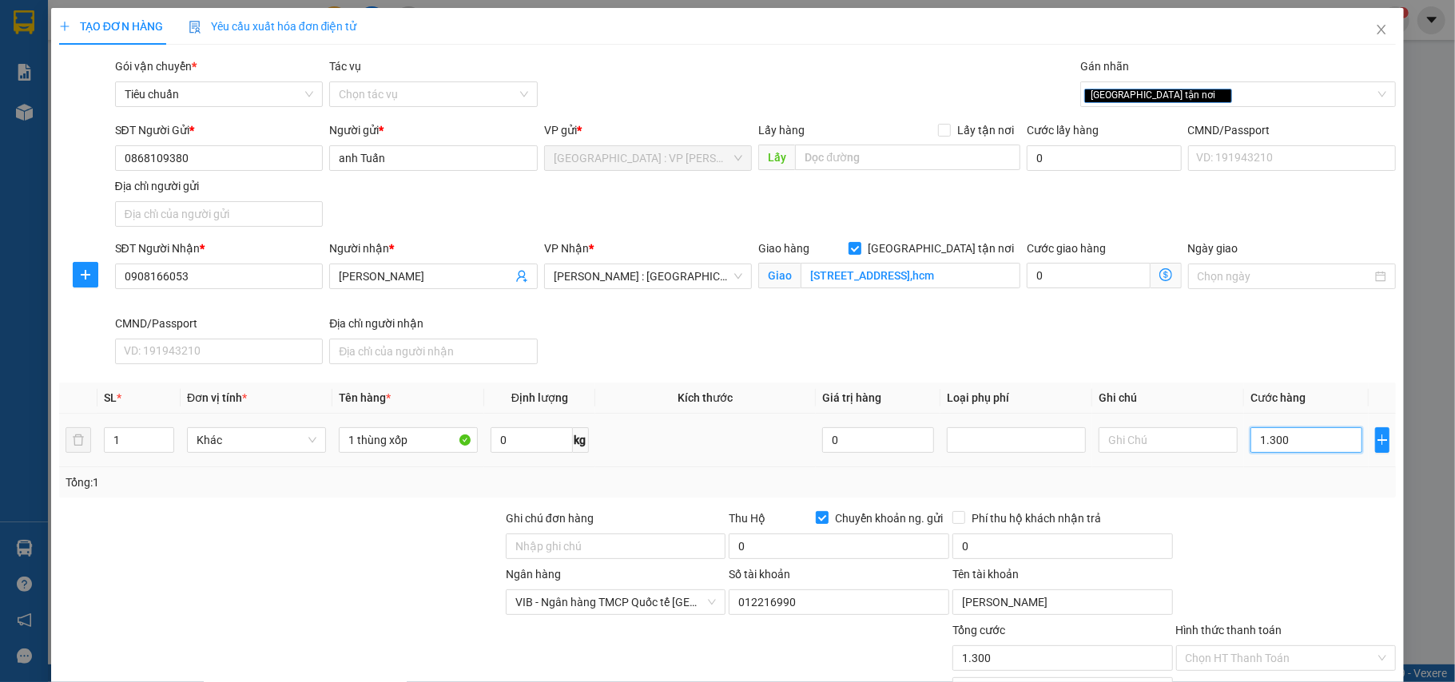
type input "13.000"
type input "130.000"
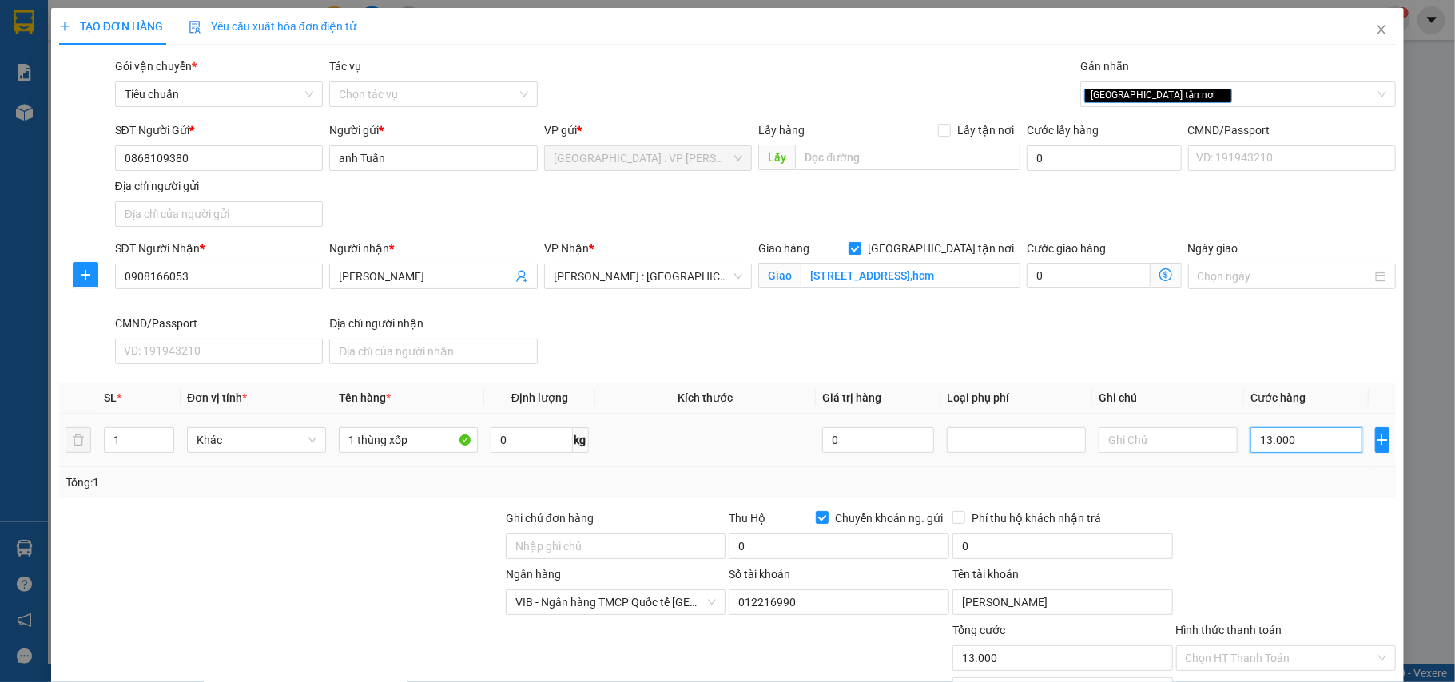
type input "130.000"
click at [790, 555] on input "0" at bounding box center [839, 547] width 221 height 26
type input "140.000"
click at [626, 544] on input "Ghi chú đơn hàng" at bounding box center [616, 547] width 221 height 26
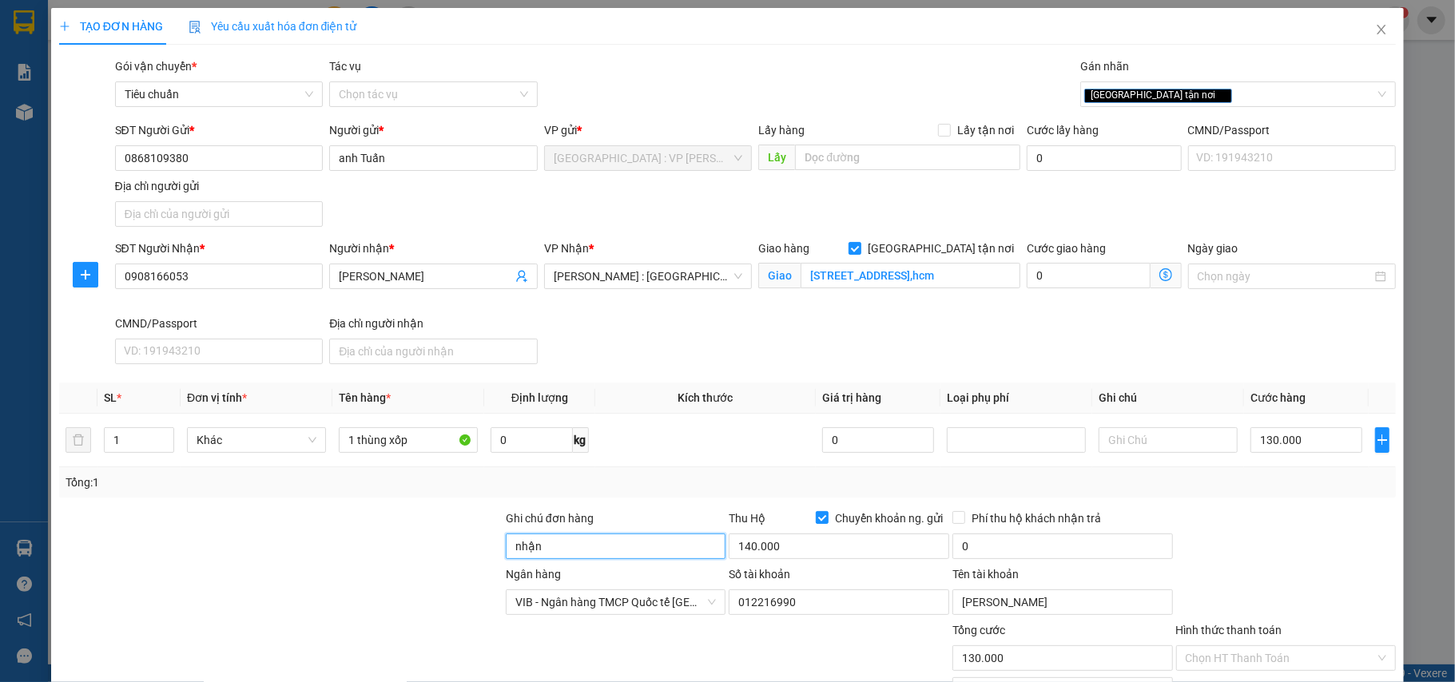
type input "nhận nguyên kiện,giao nguyên kiện,bể vỡ k đền"
click at [695, 212] on div "SĐT Người Gửi * 0868109380 Người gửi * anh Tuấn VP gửi * Hà Nội : VP Hoàng Mai …" at bounding box center [756, 177] width 1288 height 112
click at [1244, 94] on div "[GEOGRAPHIC_DATA] tận nơi" at bounding box center [1230, 94] width 292 height 19
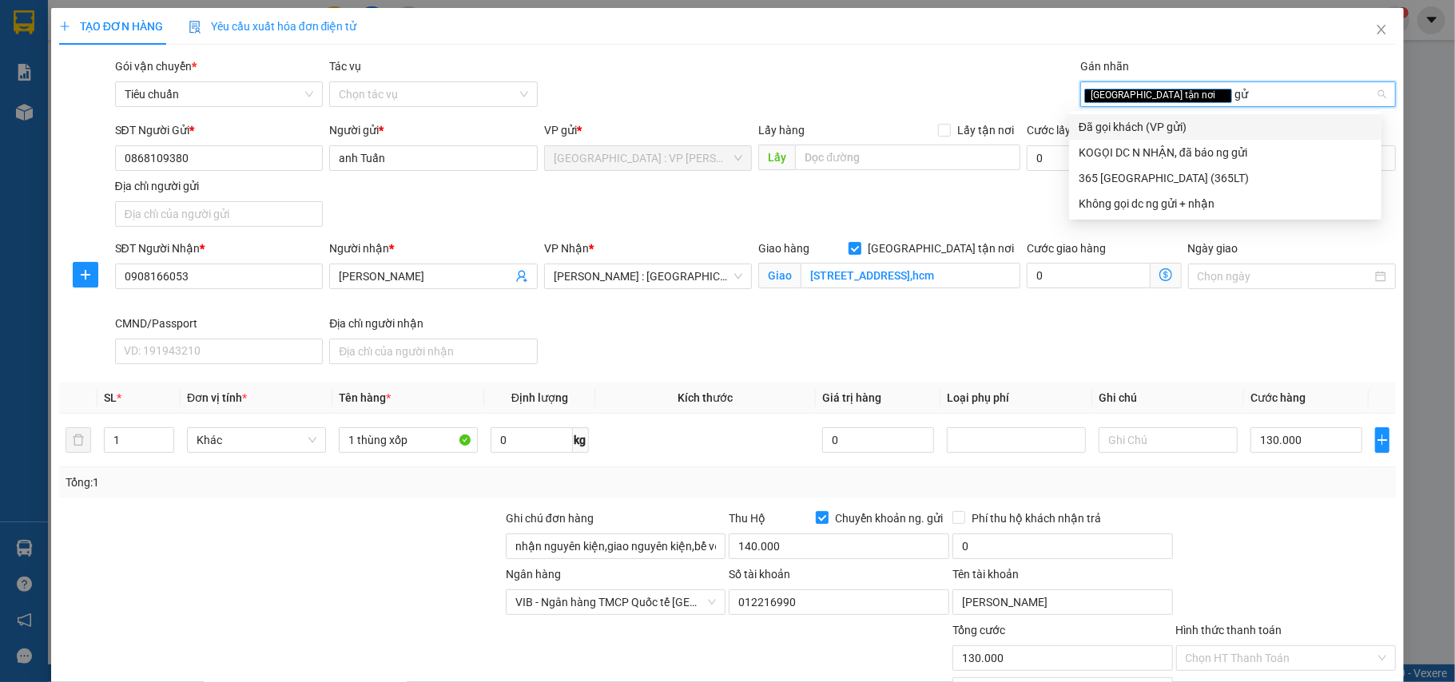
type input "gửi"
click at [1187, 128] on div "Đã gọi khách (VP gửi)" at bounding box center [1225, 127] width 293 height 18
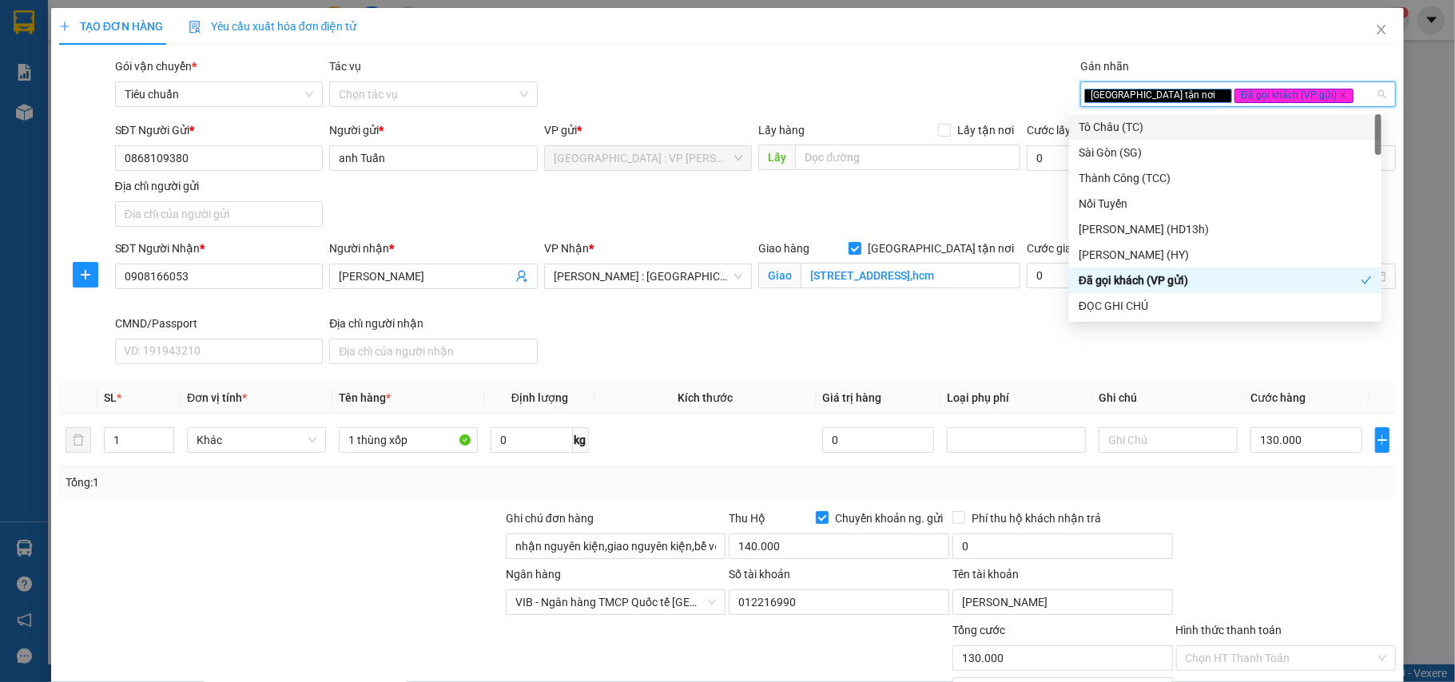
click at [905, 55] on div "TẠO ĐƠN HÀNG Yêu cầu xuất hóa đơn điện tử Transit Pickup Surcharge Ids Transit …" at bounding box center [728, 393] width 1338 height 771
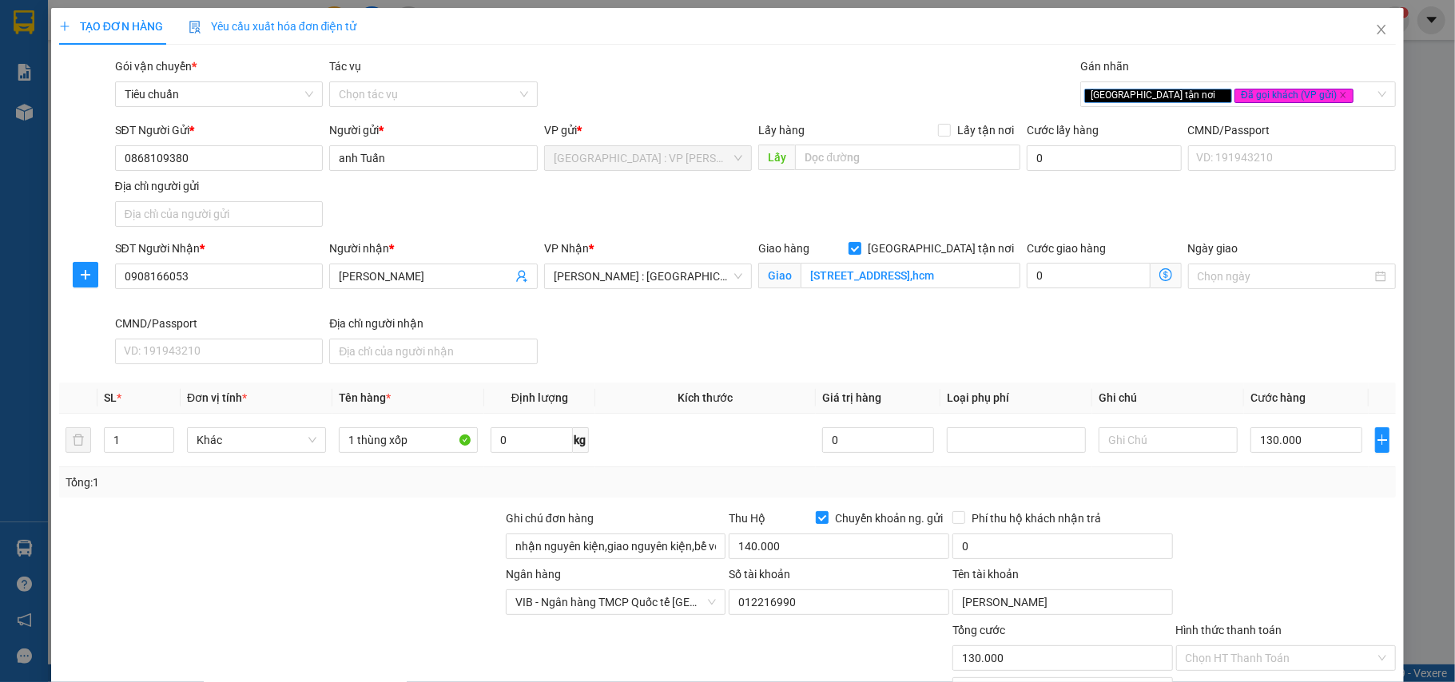
scroll to position [132, 0]
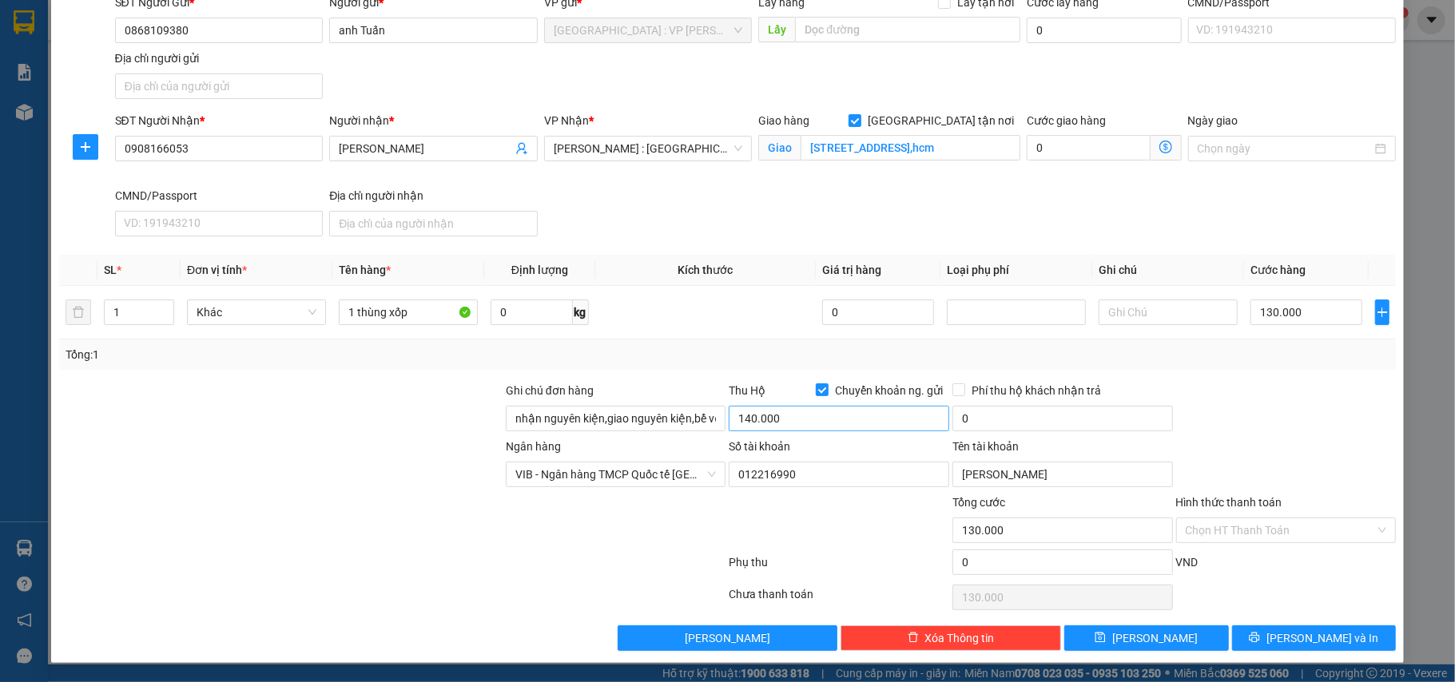
drag, startPoint x: 826, startPoint y: 435, endPoint x: 828, endPoint y: 423, distance: 12.9
click at [825, 435] on div "140.000" at bounding box center [839, 422] width 221 height 32
click at [832, 416] on input "140.000" at bounding box center [839, 419] width 221 height 26
type input "1.400.000"
click at [1050, 407] on input "0" at bounding box center [1062, 419] width 221 height 26
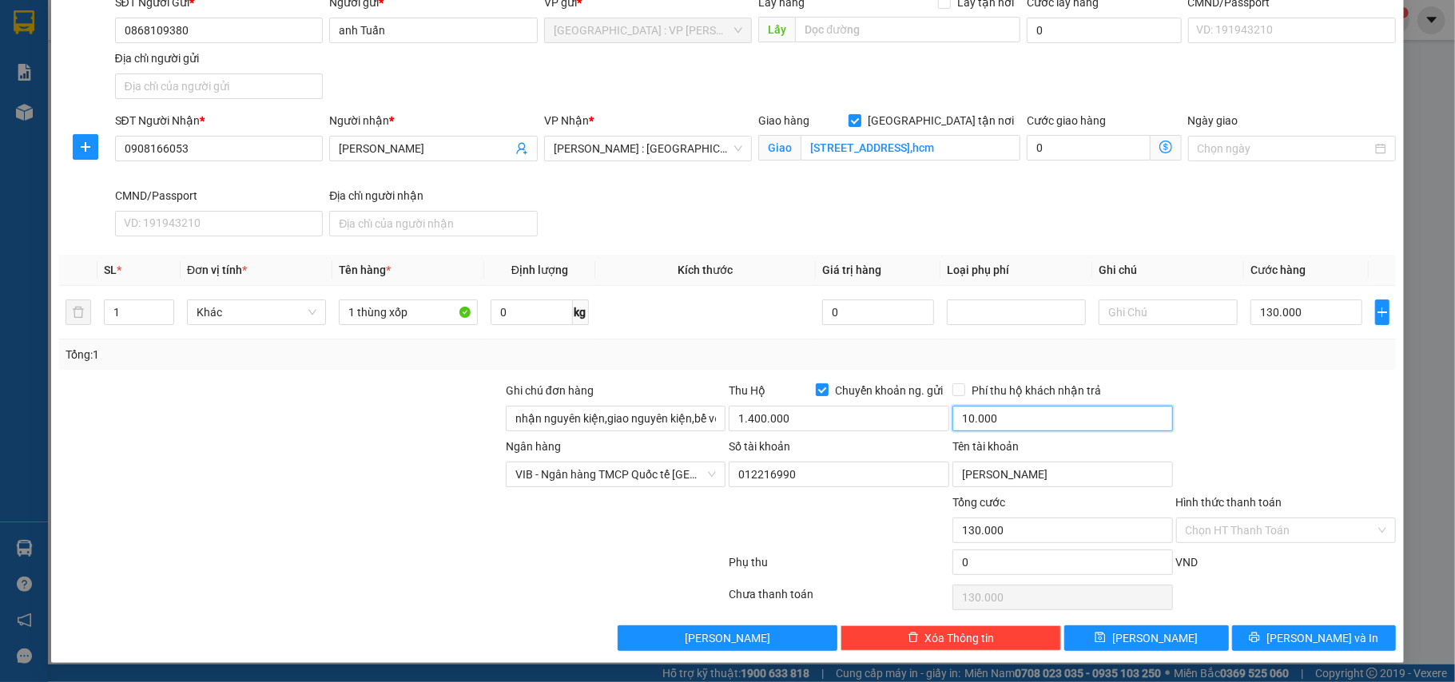
scroll to position [0, 0]
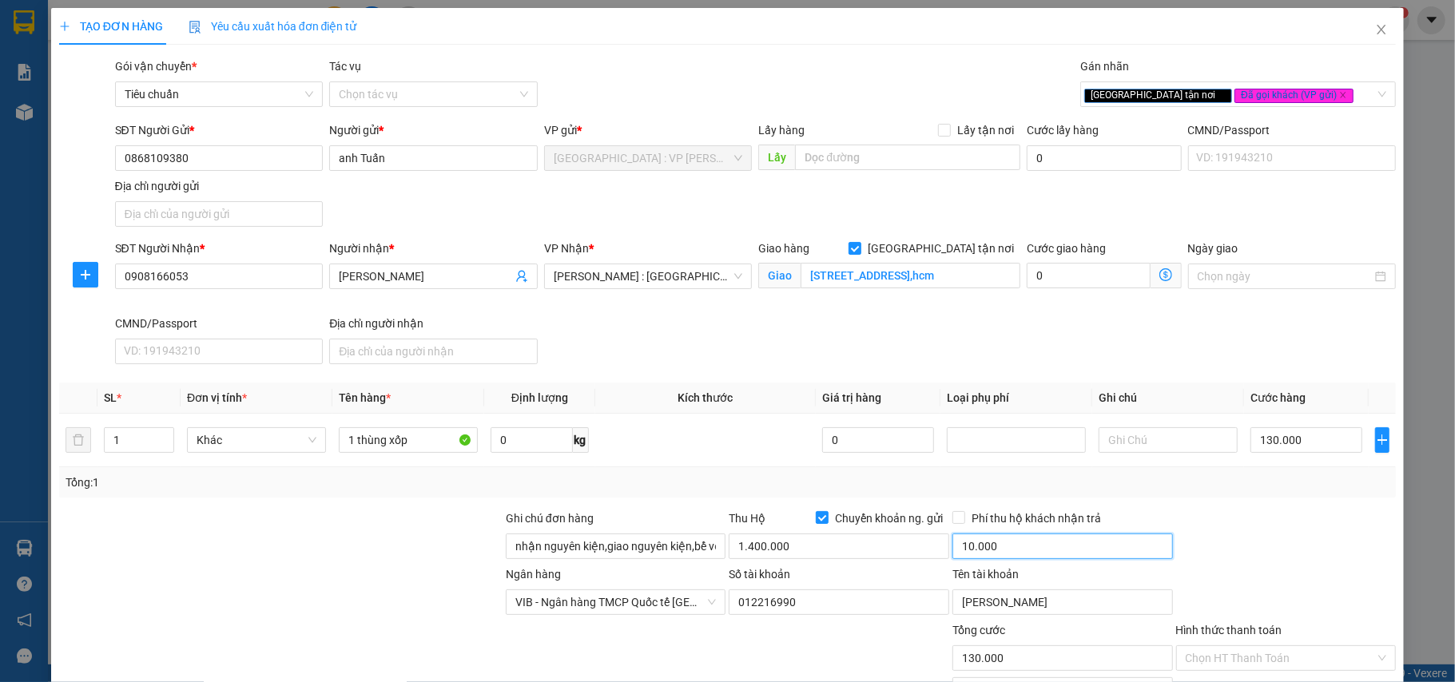
type input "10.000"
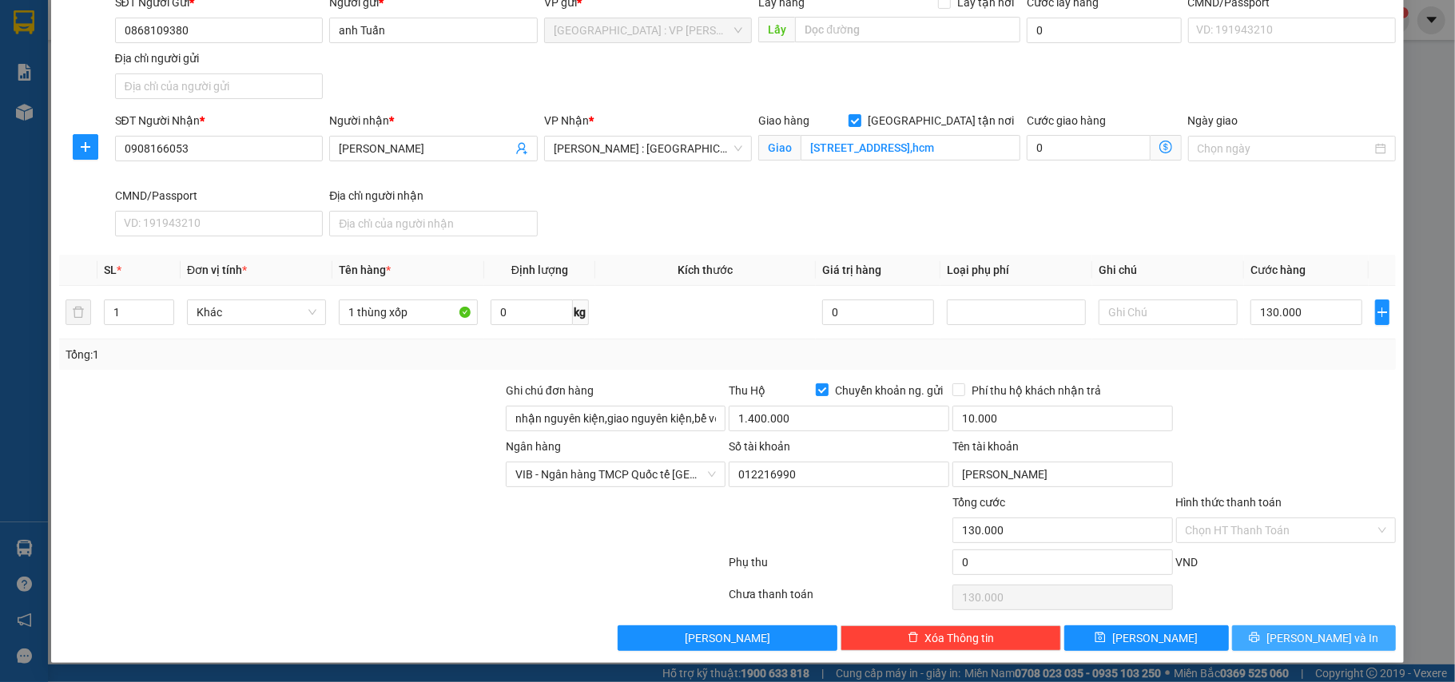
click at [1334, 634] on button "[PERSON_NAME] và In" at bounding box center [1314, 639] width 165 height 26
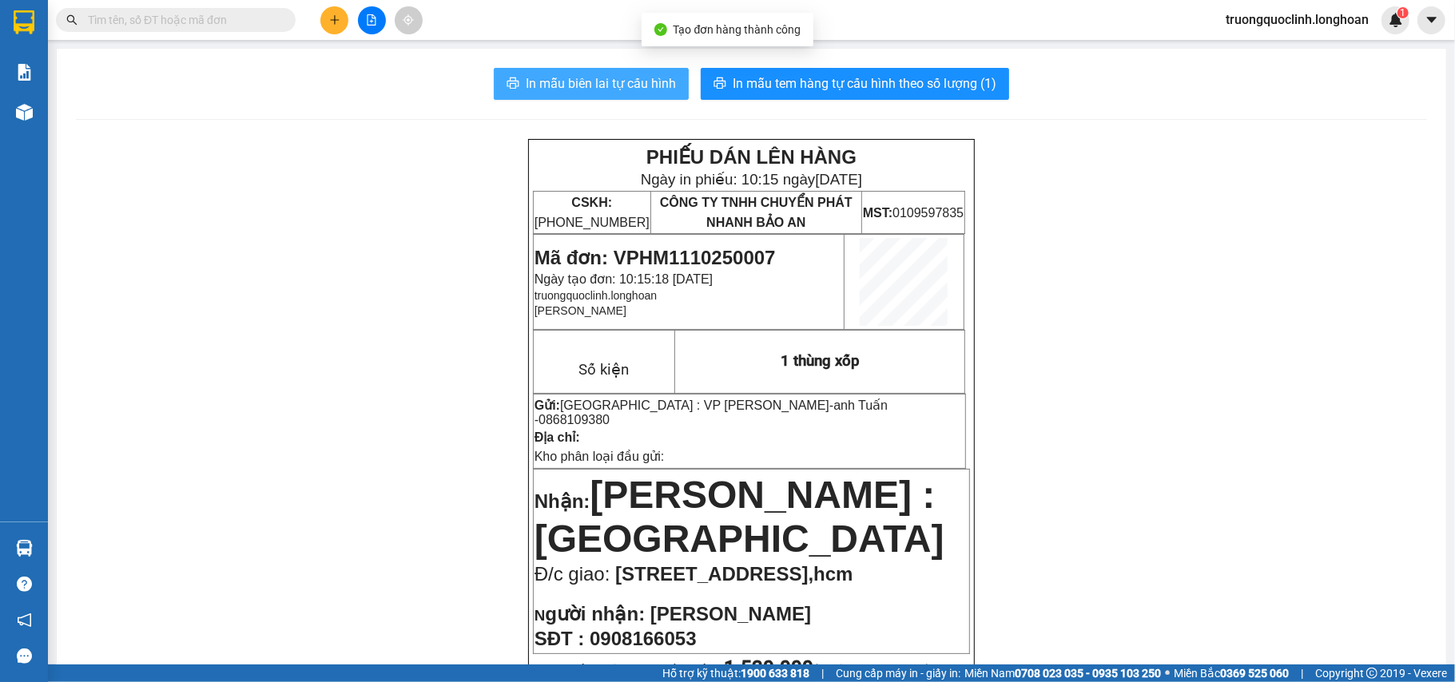
click at [621, 85] on span "In mẫu biên lai tự cấu hình" at bounding box center [601, 84] width 150 height 20
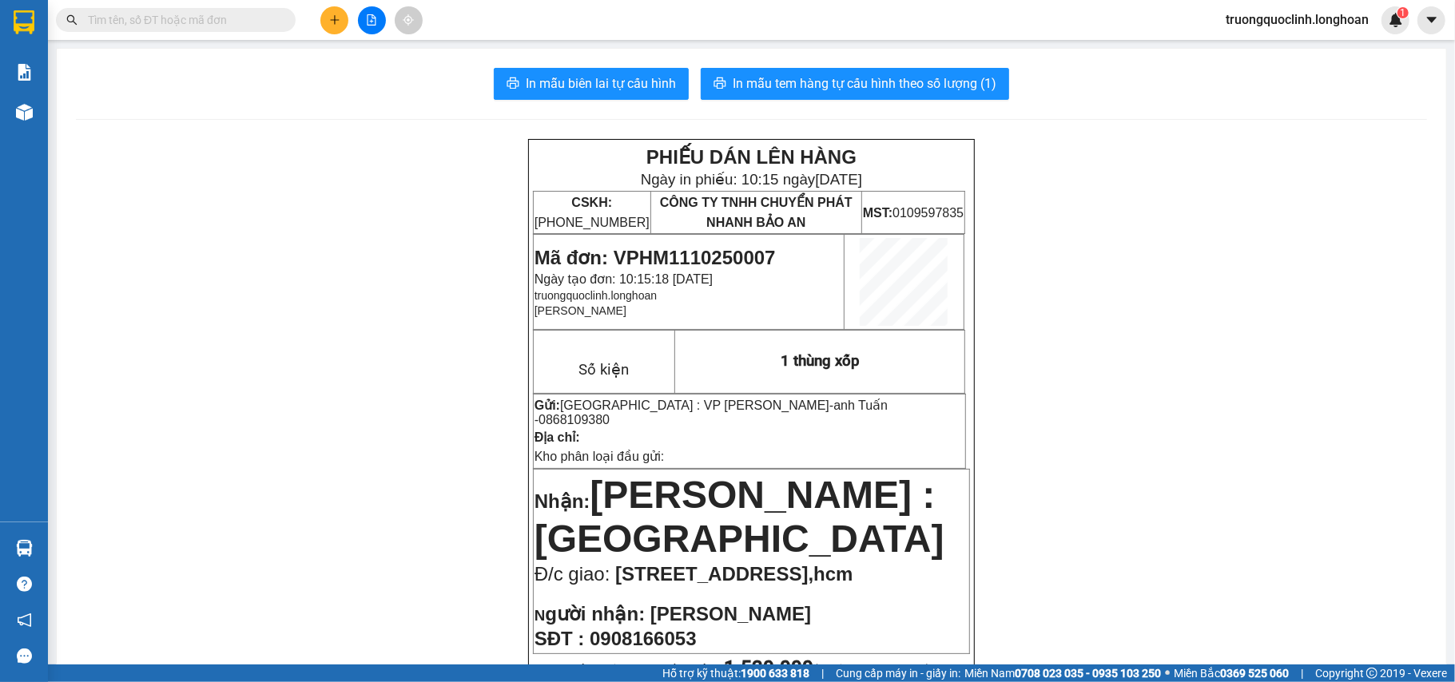
click at [714, 249] on span "Mã đơn: VPHM1110250007" at bounding box center [655, 258] width 241 height 22
copy span "VPHM1110250007"
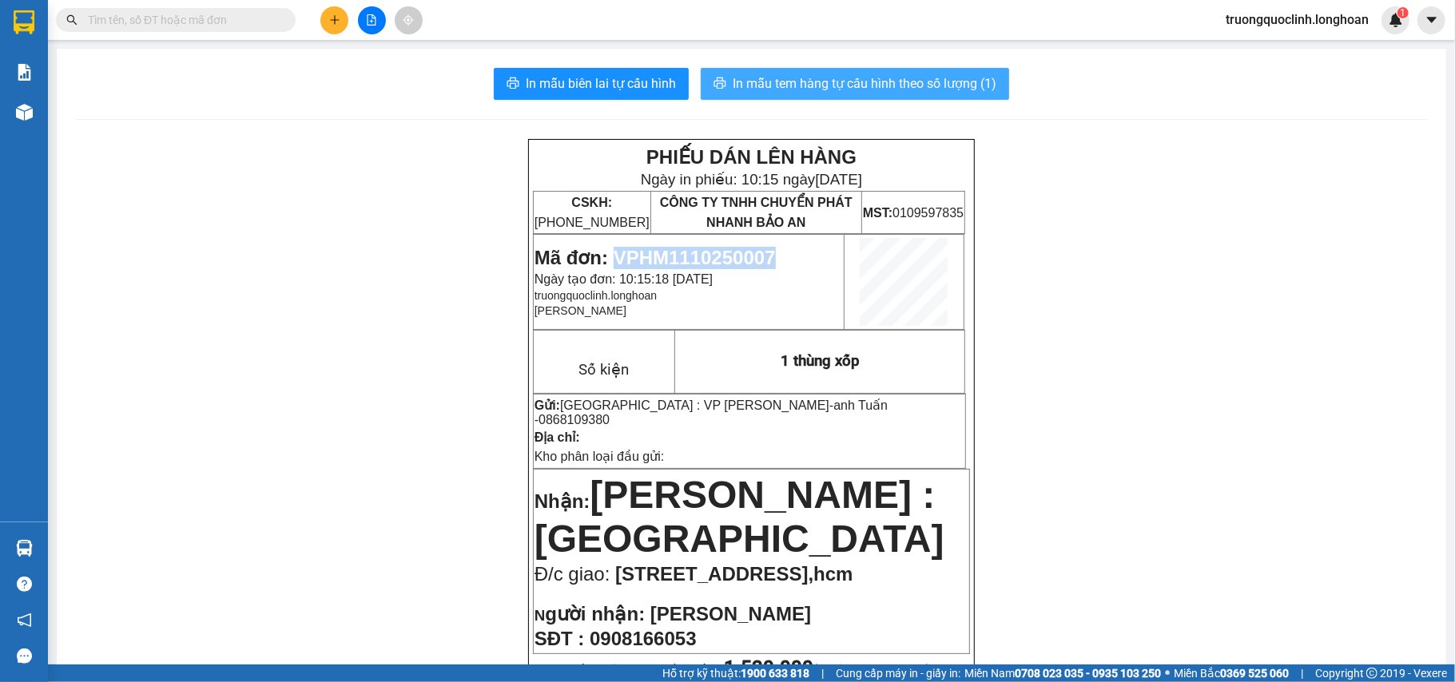
click at [842, 85] on span "In mẫu tem hàng tự cấu hình theo số lượng (1)" at bounding box center [865, 84] width 264 height 20
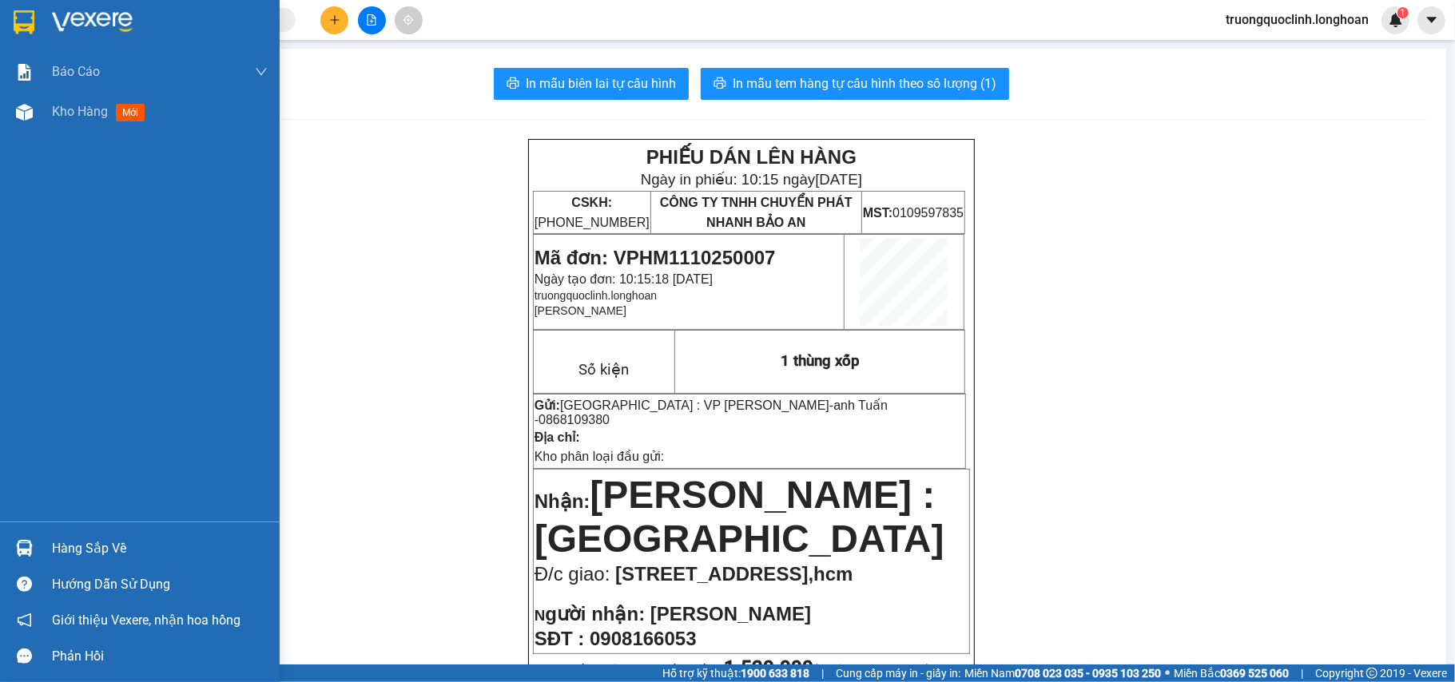
click at [22, 23] on img at bounding box center [24, 22] width 21 height 24
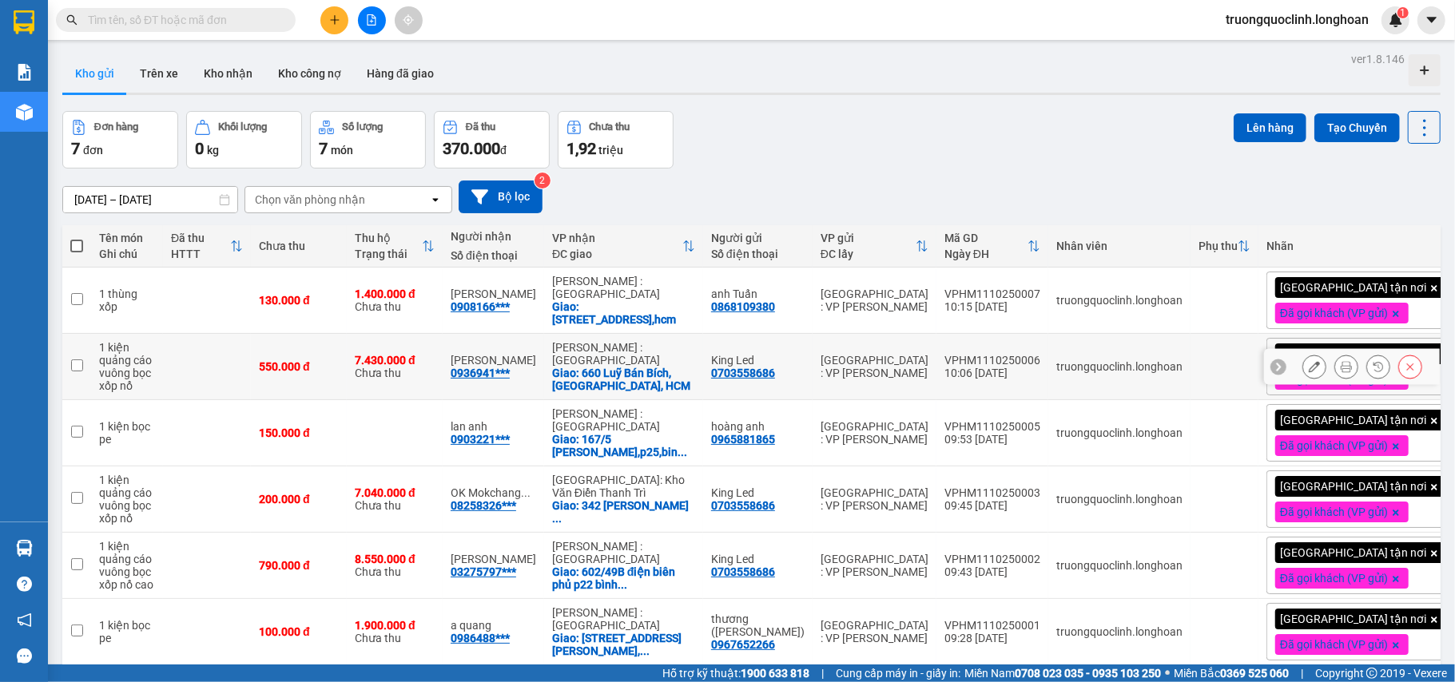
click at [1341, 372] on icon at bounding box center [1346, 366] width 11 height 11
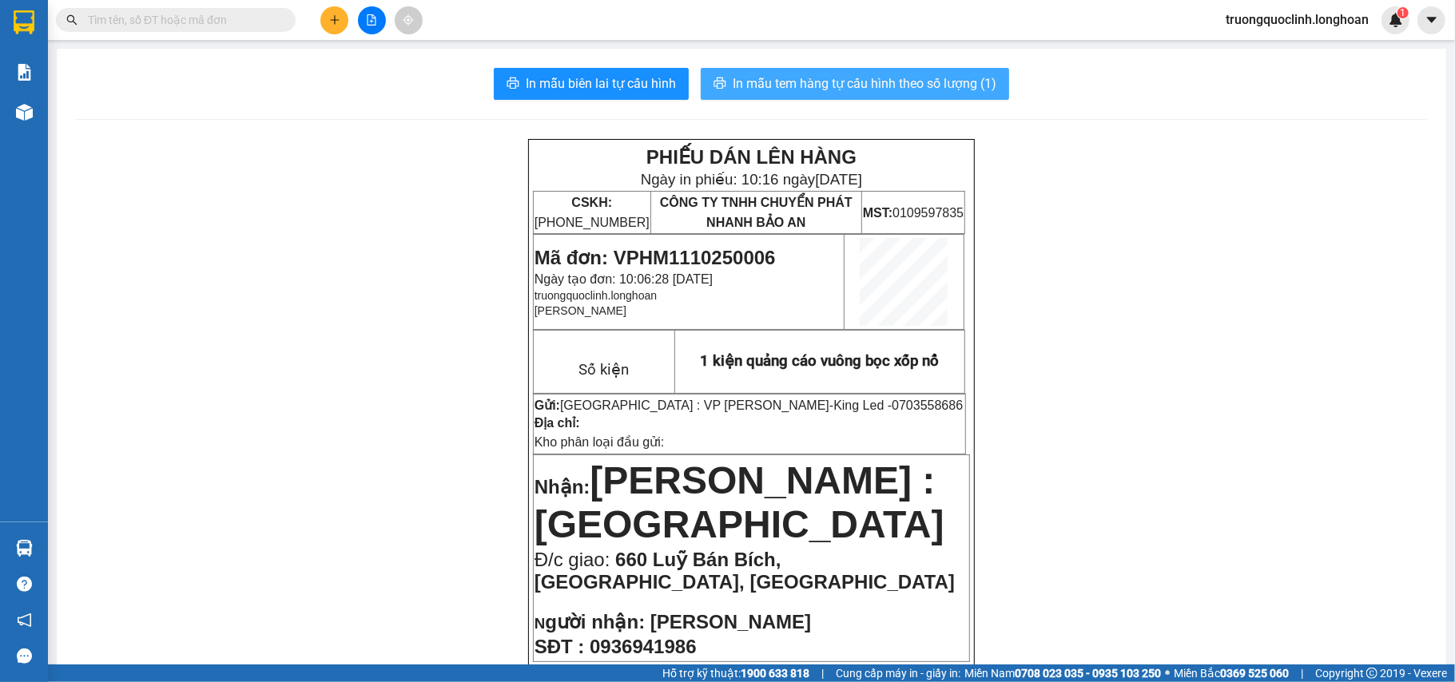
click at [839, 87] on span "In mẫu tem hàng tự cấu hình theo số lượng (1)" at bounding box center [865, 84] width 264 height 20
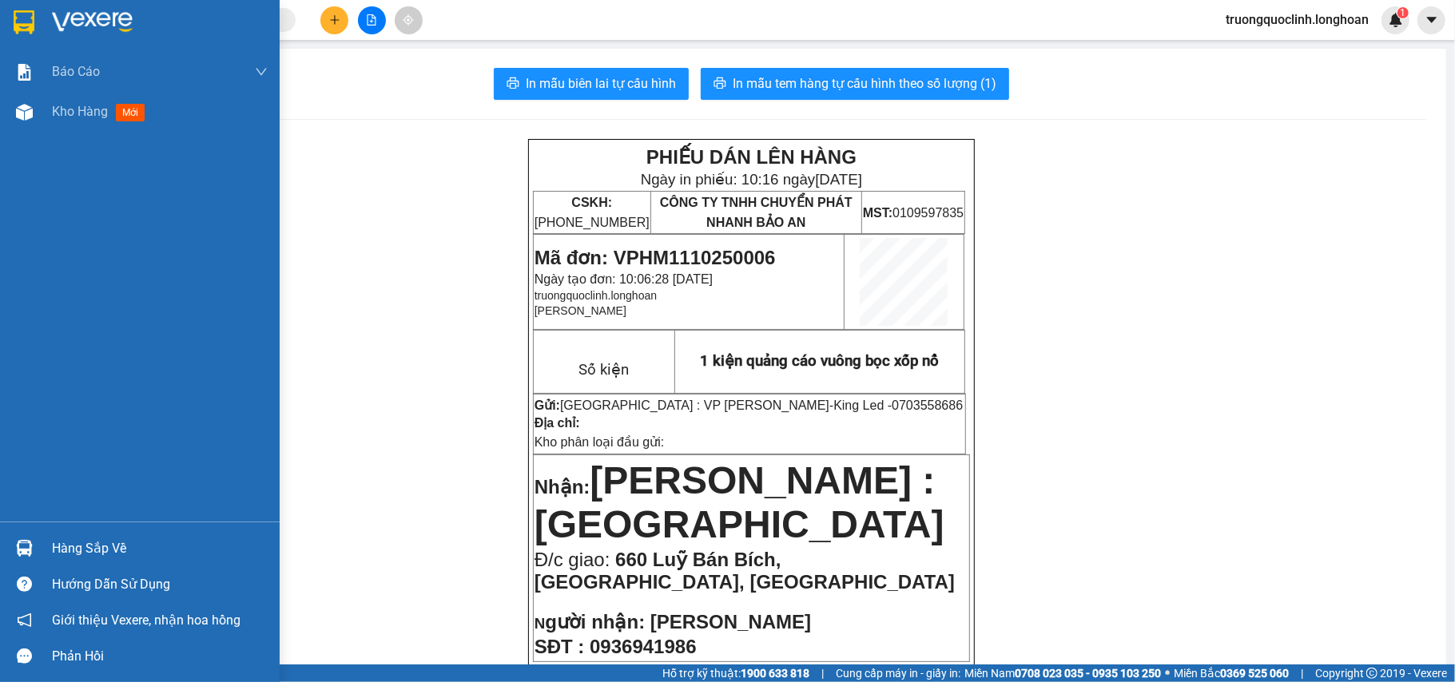
click at [17, 19] on img at bounding box center [24, 22] width 21 height 24
